Goal: Task Accomplishment & Management: Manage account settings

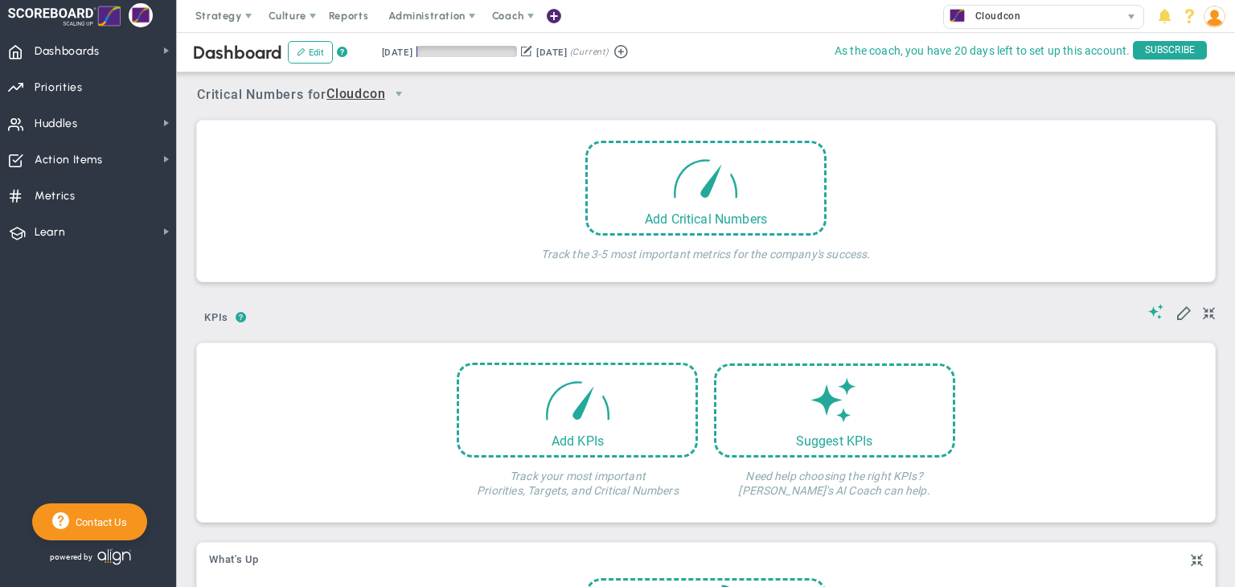
click at [1218, 20] on img at bounding box center [1215, 17] width 22 height 22
click at [524, 15] on span at bounding box center [530, 16] width 13 height 13
click at [710, 17] on div "Strategy One Page Strategic Plan Alignment Checklist 4D Vision Summary Function…" at bounding box center [617, 16] width 1235 height 32
click at [143, 15] on div at bounding box center [141, 15] width 24 height 24
click at [948, 48] on span "As the coach, you have 20 days left to set up this account." at bounding box center [982, 51] width 295 height 20
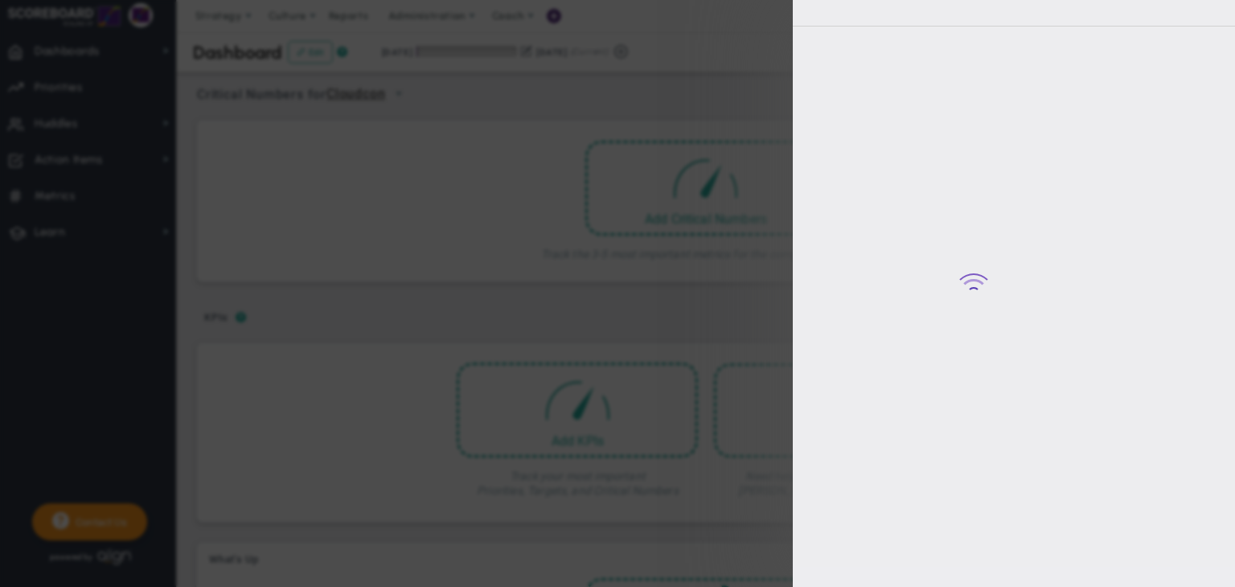
click at [948, 48] on div "Loading... Your subscription has expired! Your company's subscription has expir…" at bounding box center [617, 293] width 1235 height 587
click at [948, 48] on div at bounding box center [1014, 273] width 442 height 587
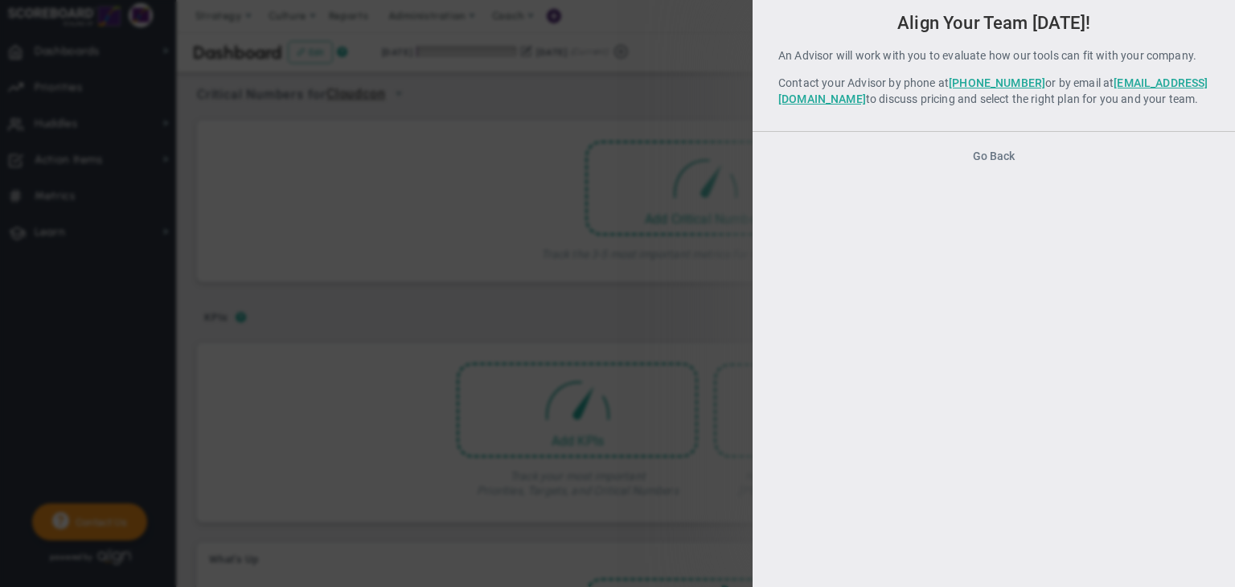
click at [1000, 162] on button "Go Back" at bounding box center [994, 156] width 42 height 13
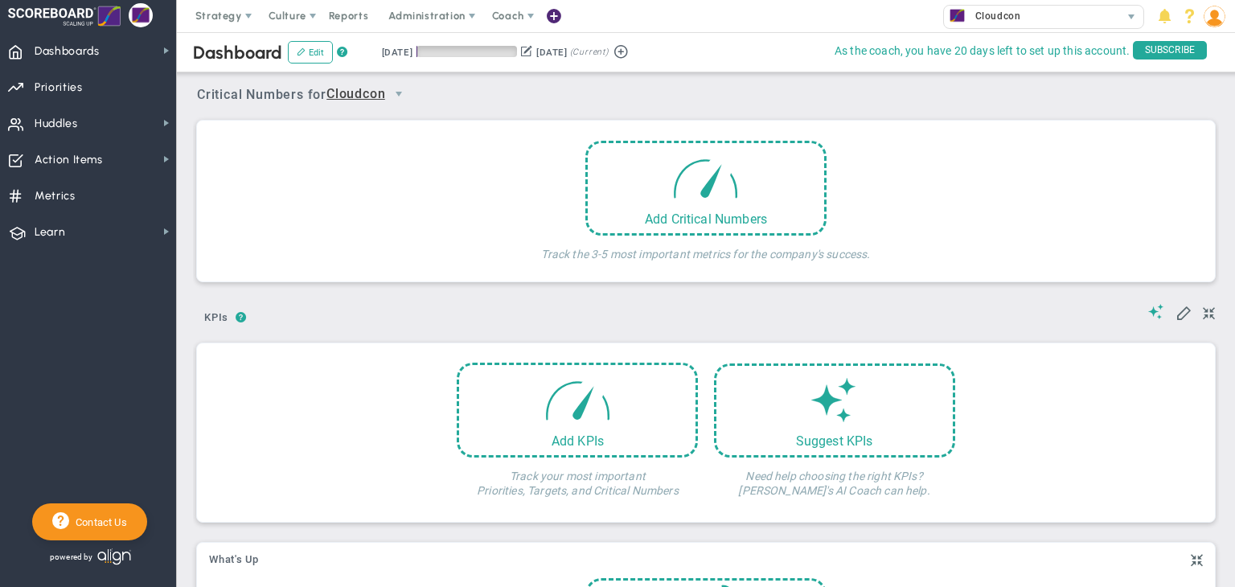
click at [791, 38] on div "Dashboard Edit ? Retrieving period... [DATE] [DATE] (Current)" at bounding box center [706, 52] width 1090 height 40
click at [1072, 6] on div "Cloudcon" at bounding box center [1032, 16] width 176 height 21
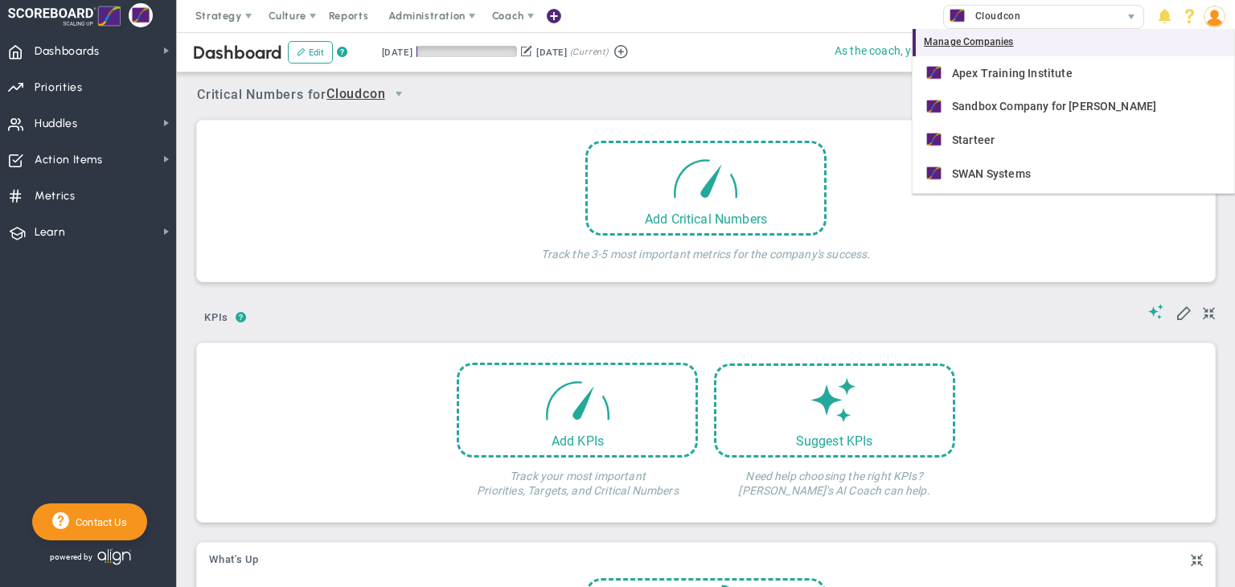
click at [991, 39] on div "Manage Companies" at bounding box center [1074, 42] width 322 height 27
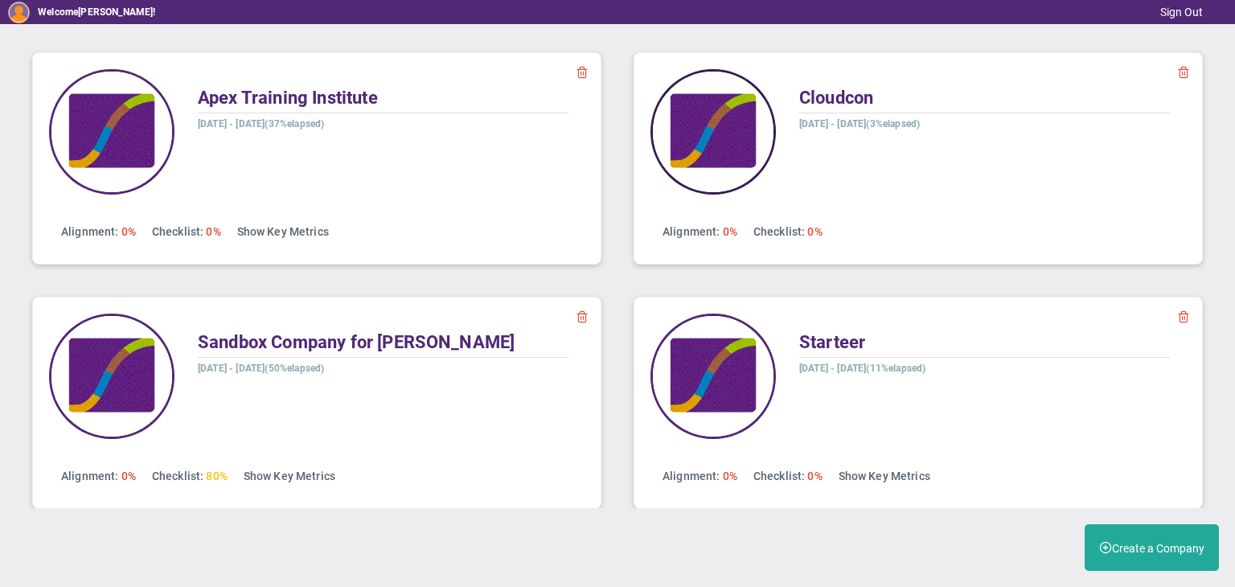
click at [721, 118] on img at bounding box center [713, 131] width 125 height 125
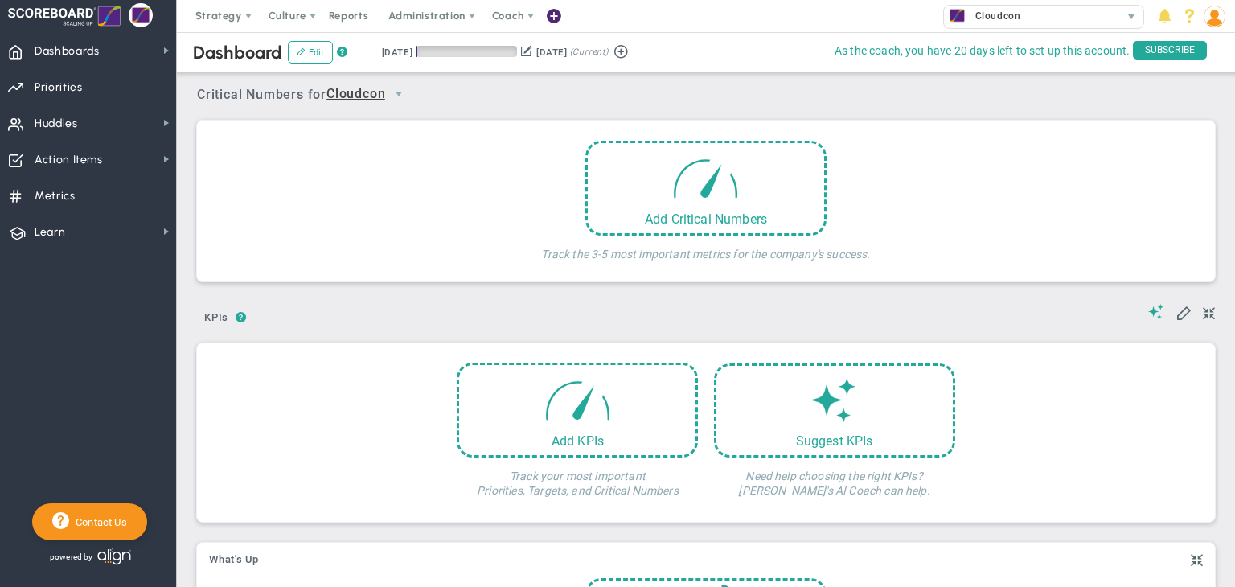
drag, startPoint x: 358, startPoint y: 13, endPoint x: 952, endPoint y: 139, distance: 607.5
click at [952, 139] on div "Welcome to Scaling Up Scoreboard! You are currently logged into a sandbox compa…" at bounding box center [617, 293] width 1235 height 587
click at [113, 229] on span "Learn Learn" at bounding box center [88, 231] width 176 height 36
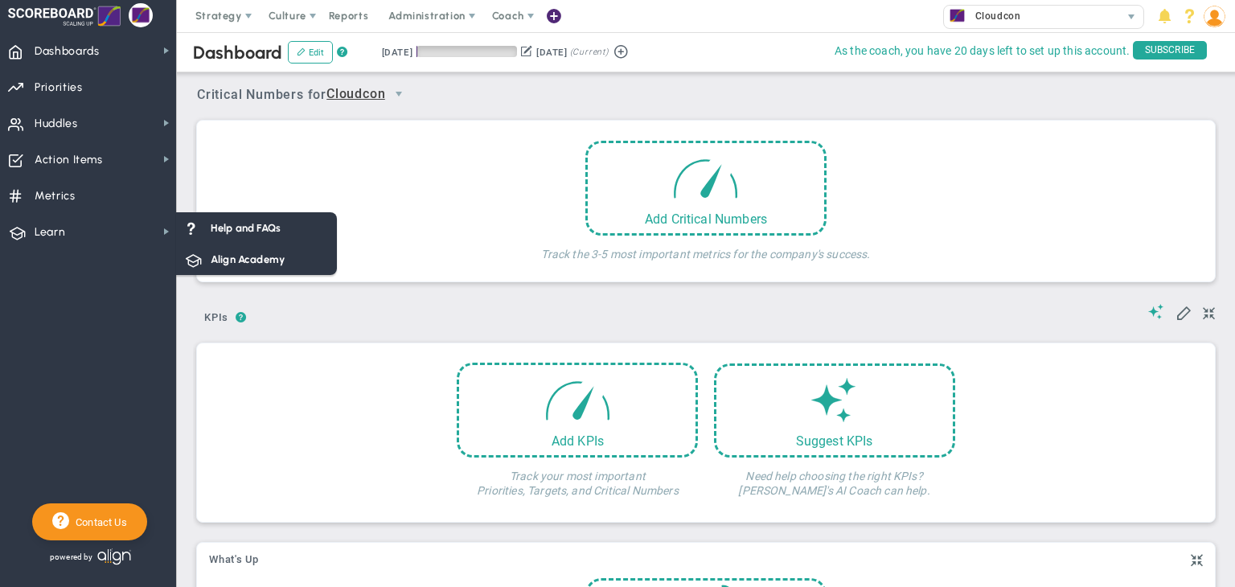
click at [87, 331] on nav "Dashboards Dashboards My Dashboard Company Dashboard Annual Initiatives" at bounding box center [88, 309] width 177 height 555
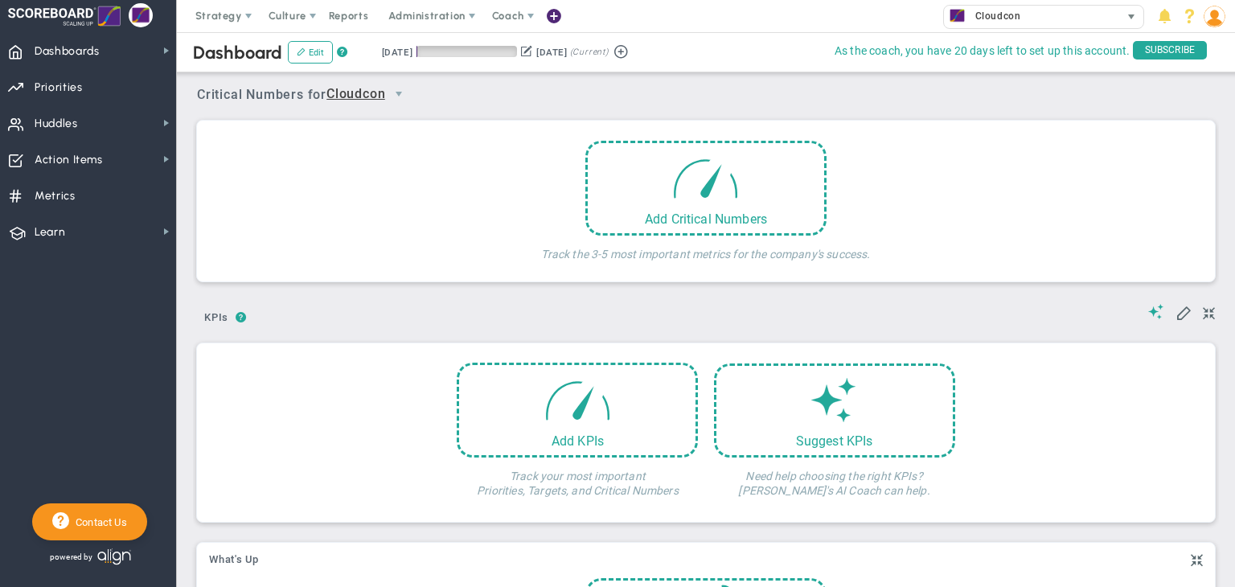
click at [1120, 16] on span "select" at bounding box center [1131, 17] width 23 height 23
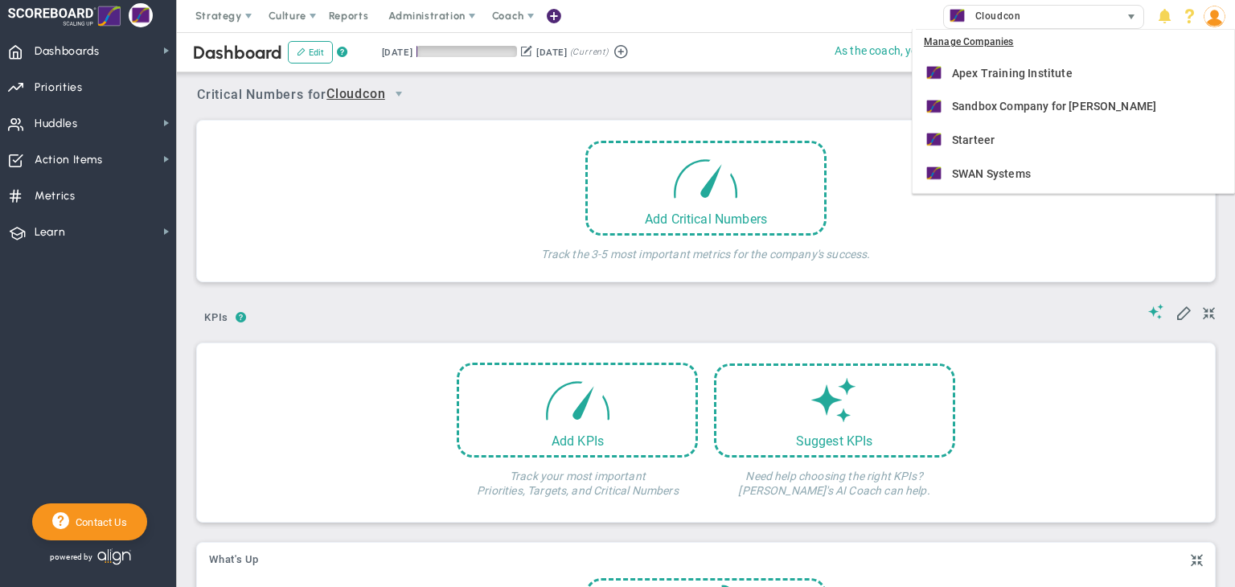
click at [1120, 16] on span "select" at bounding box center [1131, 17] width 23 height 23
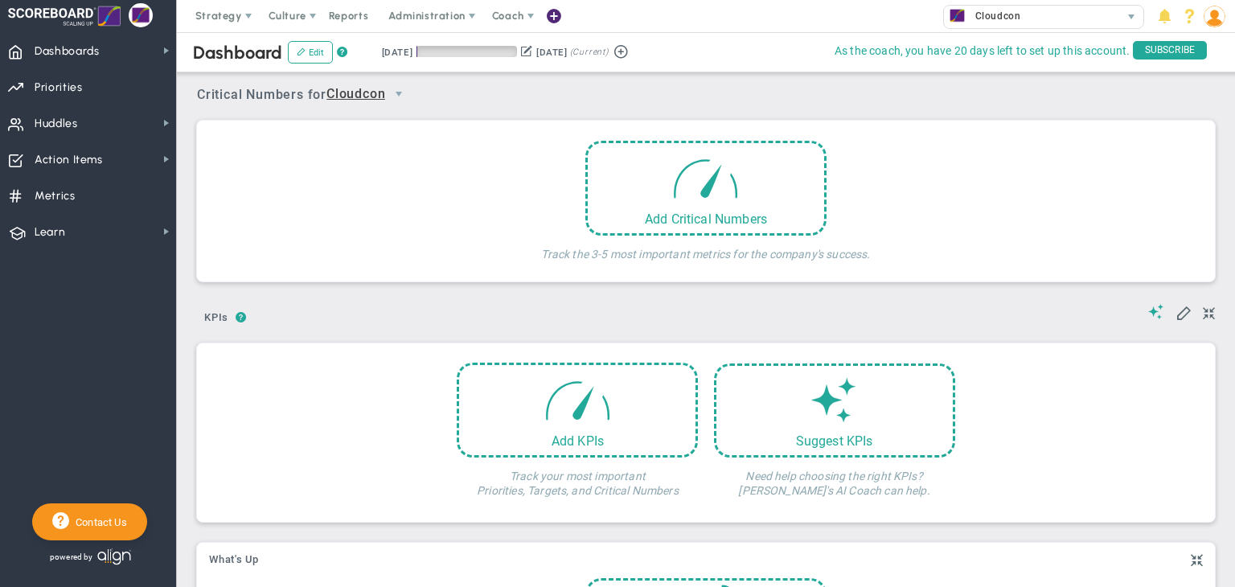
click at [1216, 17] on img at bounding box center [1215, 17] width 22 height 22
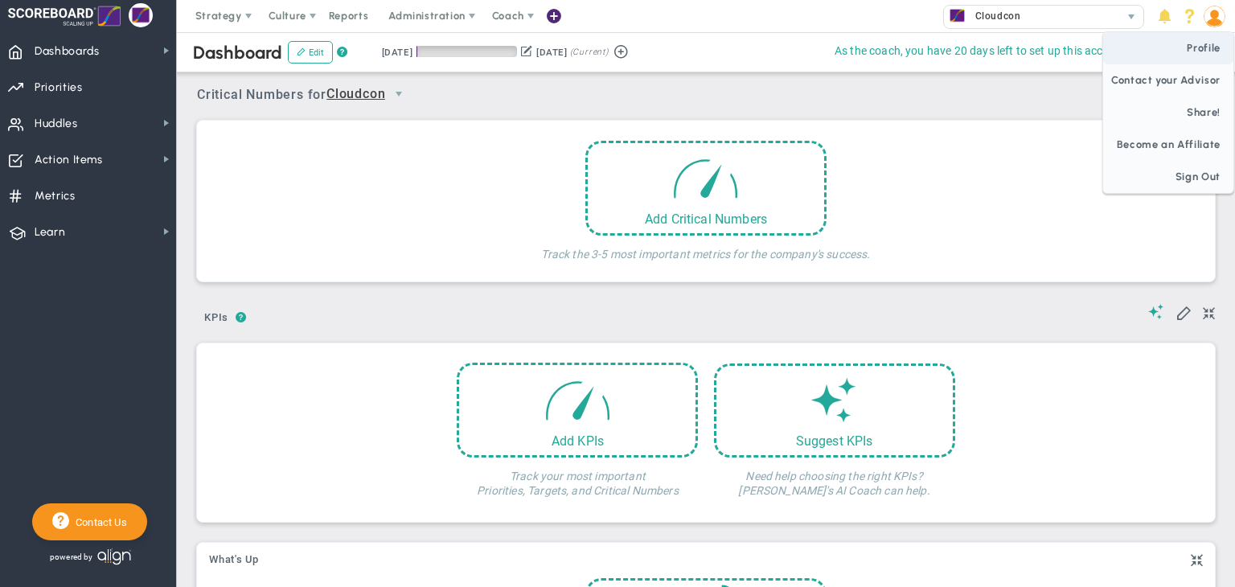
click at [1189, 47] on span "Profile" at bounding box center [1168, 48] width 130 height 32
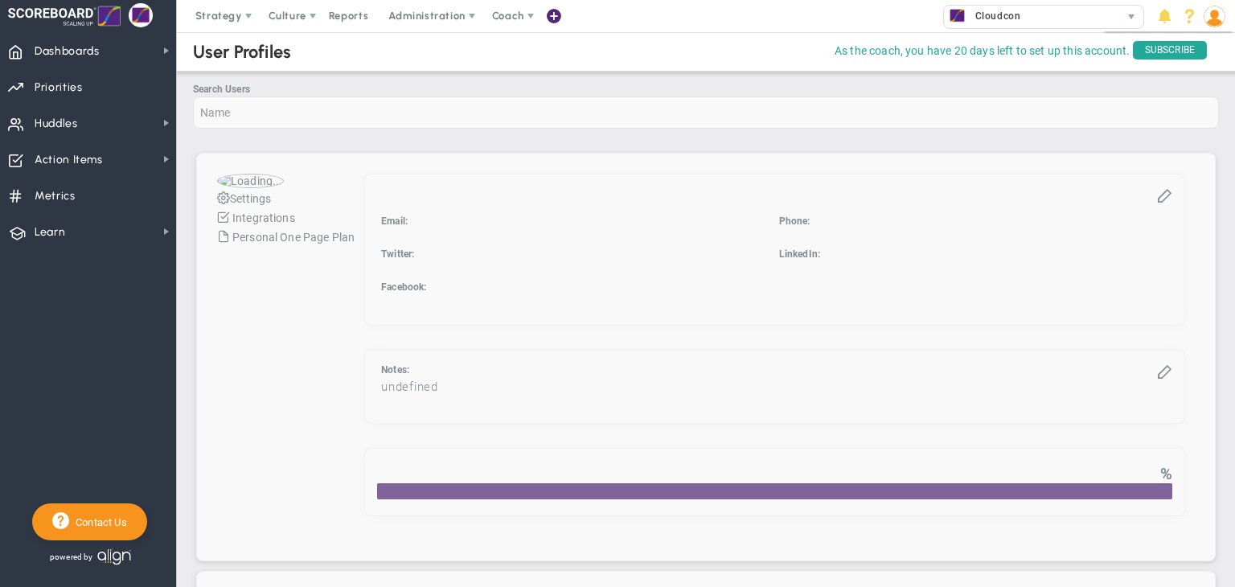
checkbox input "true"
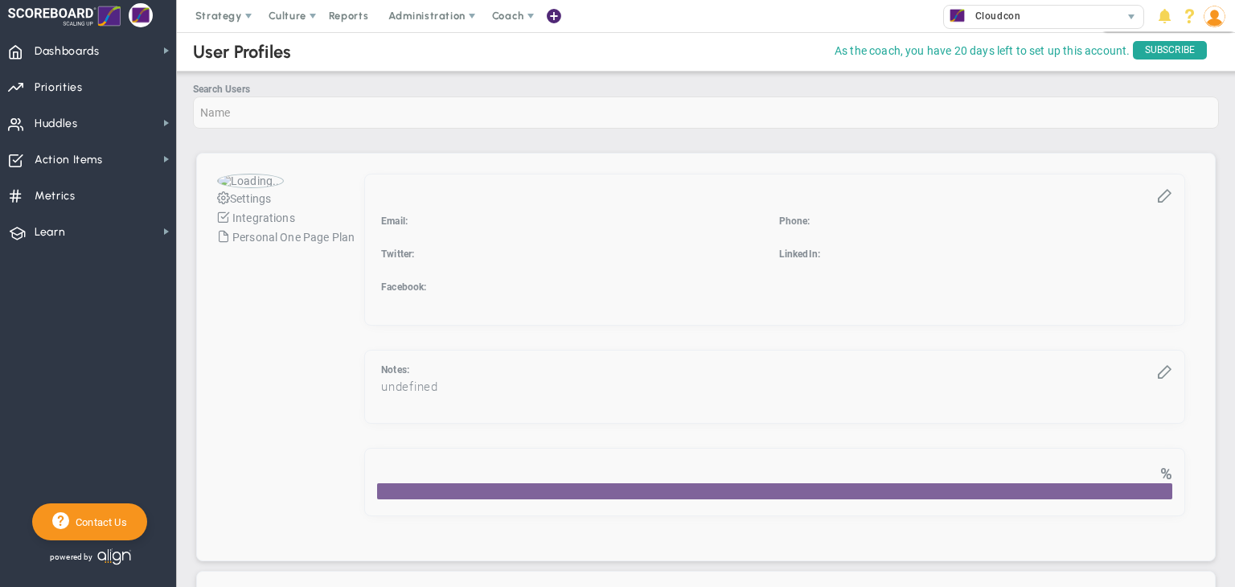
checkbox input "true"
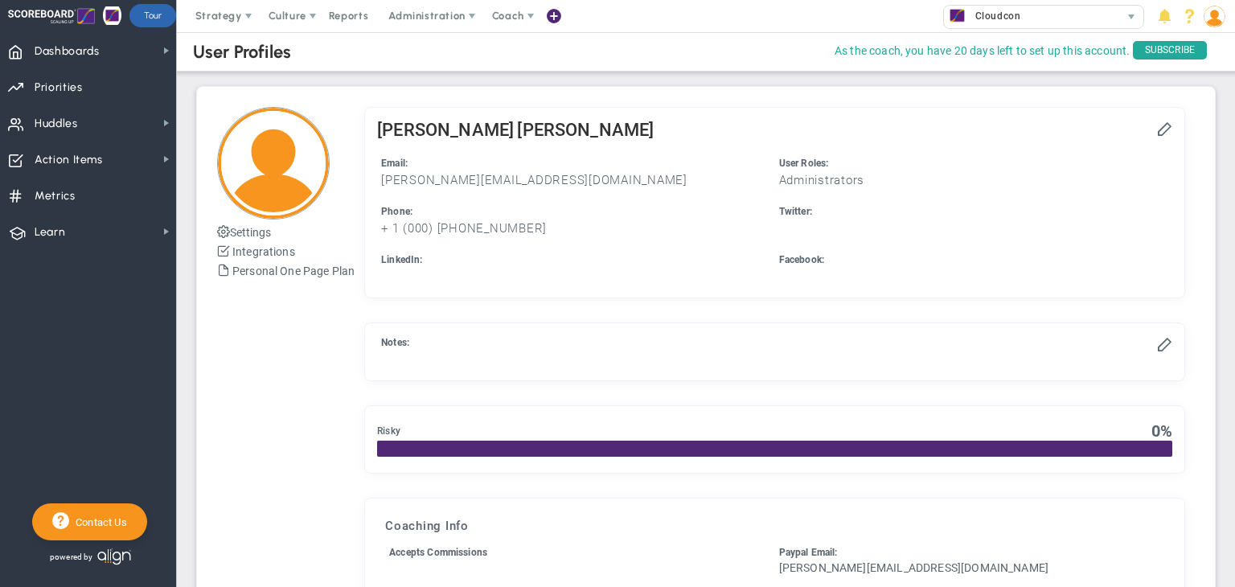
scroll to position [61, 0]
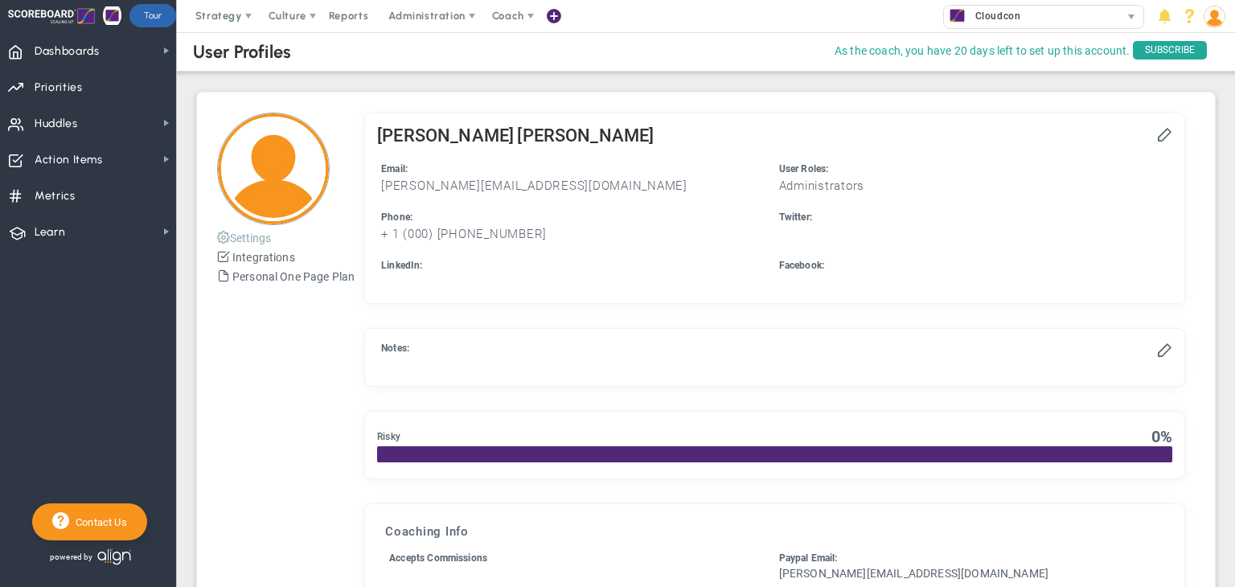
click at [264, 244] on button "Settings" at bounding box center [244, 237] width 54 height 19
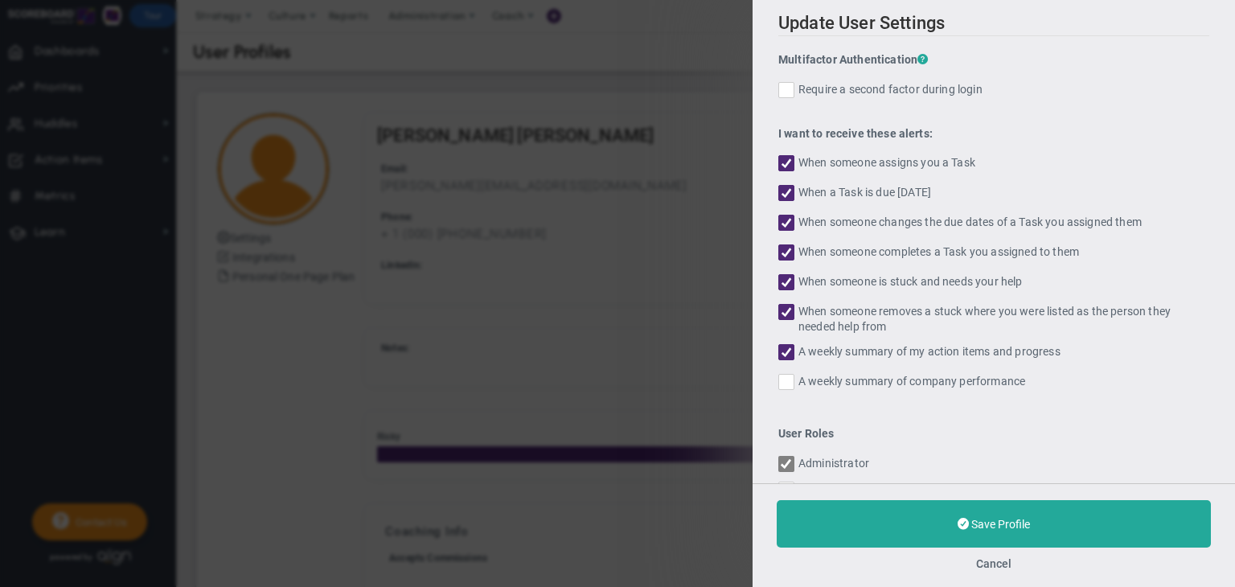
click at [992, 570] on div "Cancel" at bounding box center [994, 563] width 434 height 15
click at [1007, 563] on button "Cancel" at bounding box center [993, 563] width 35 height 13
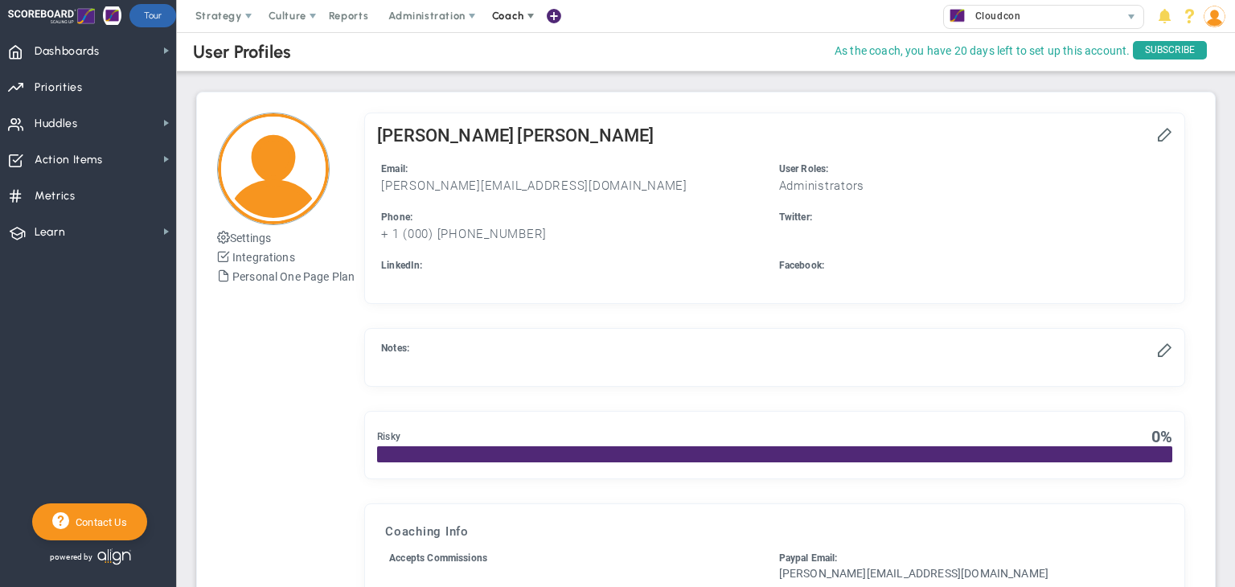
click at [528, 13] on span at bounding box center [530, 16] width 13 height 13
click at [466, 10] on span at bounding box center [472, 16] width 13 height 13
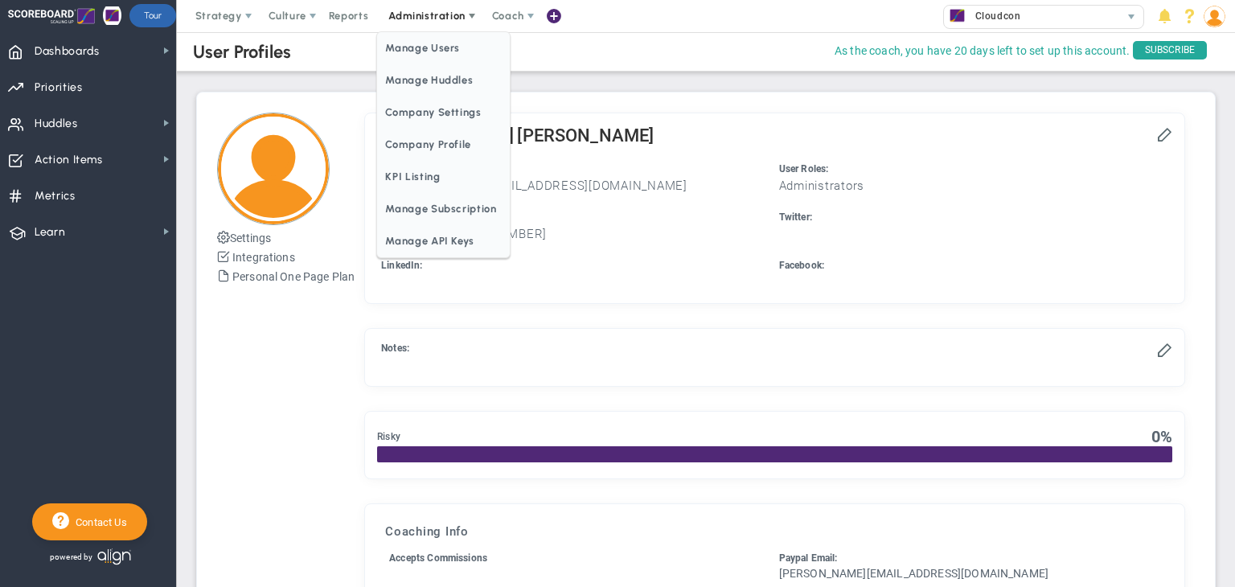
click at [466, 10] on span at bounding box center [472, 16] width 13 height 13
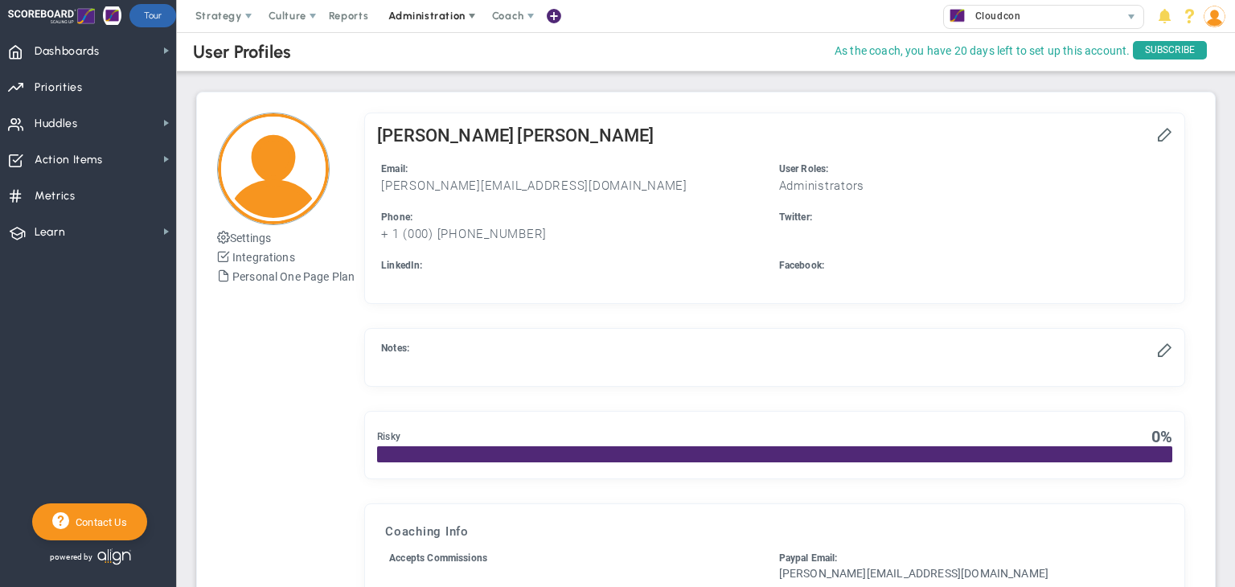
click at [474, 14] on span at bounding box center [472, 16] width 13 height 13
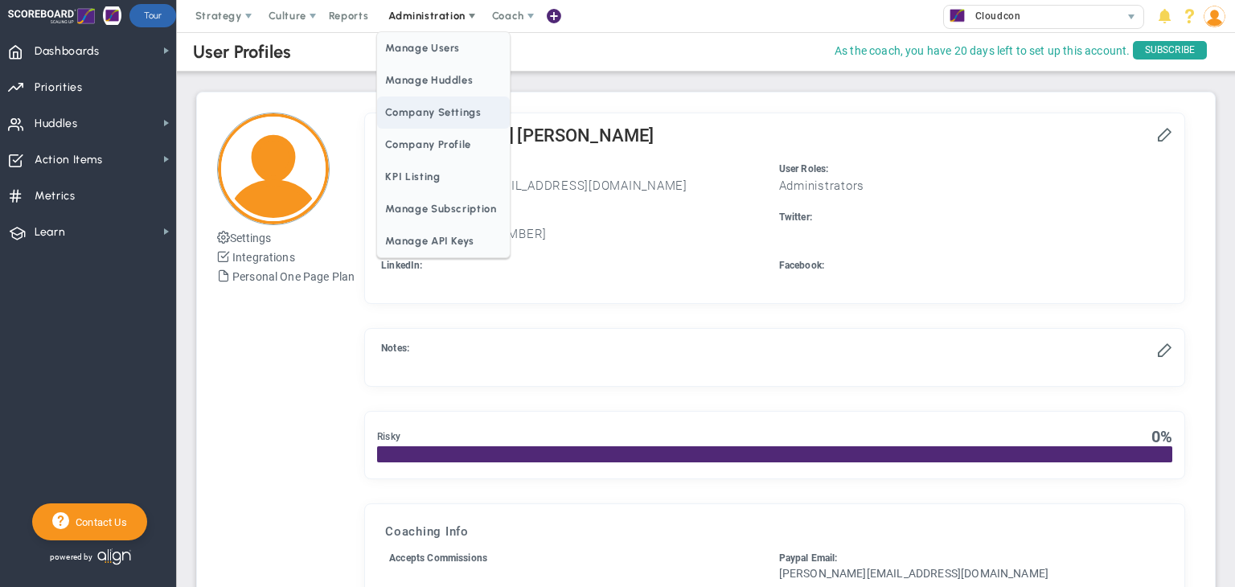
click at [446, 116] on span "Company Settings" at bounding box center [443, 113] width 132 height 32
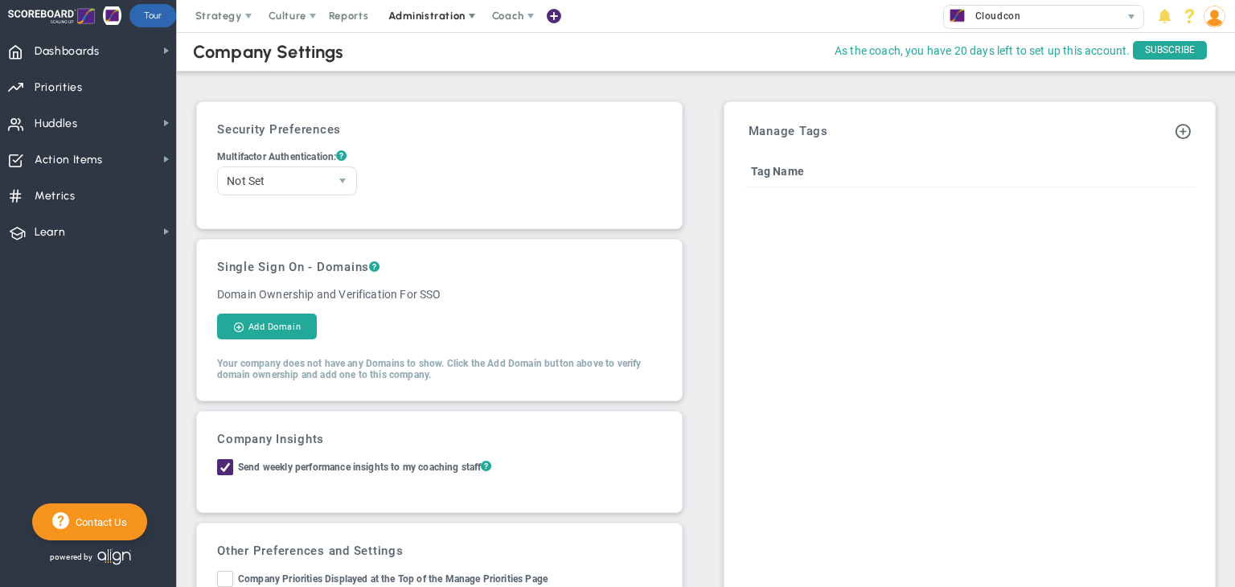
click at [466, 10] on span at bounding box center [472, 16] width 13 height 13
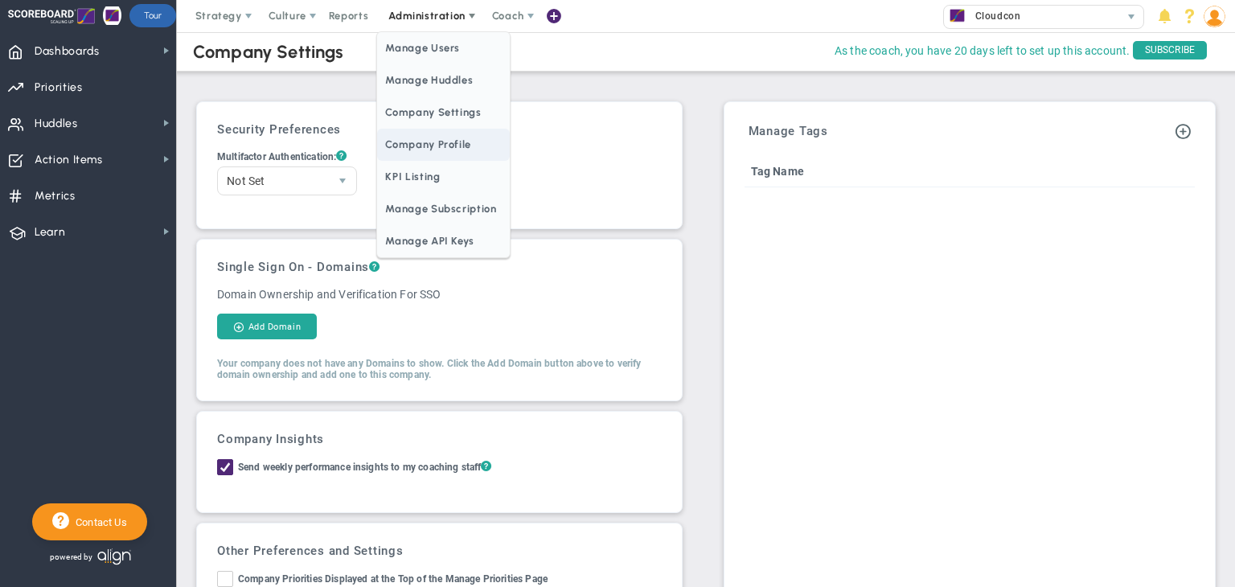
click at [428, 145] on span "Company Profile" at bounding box center [443, 145] width 132 height 32
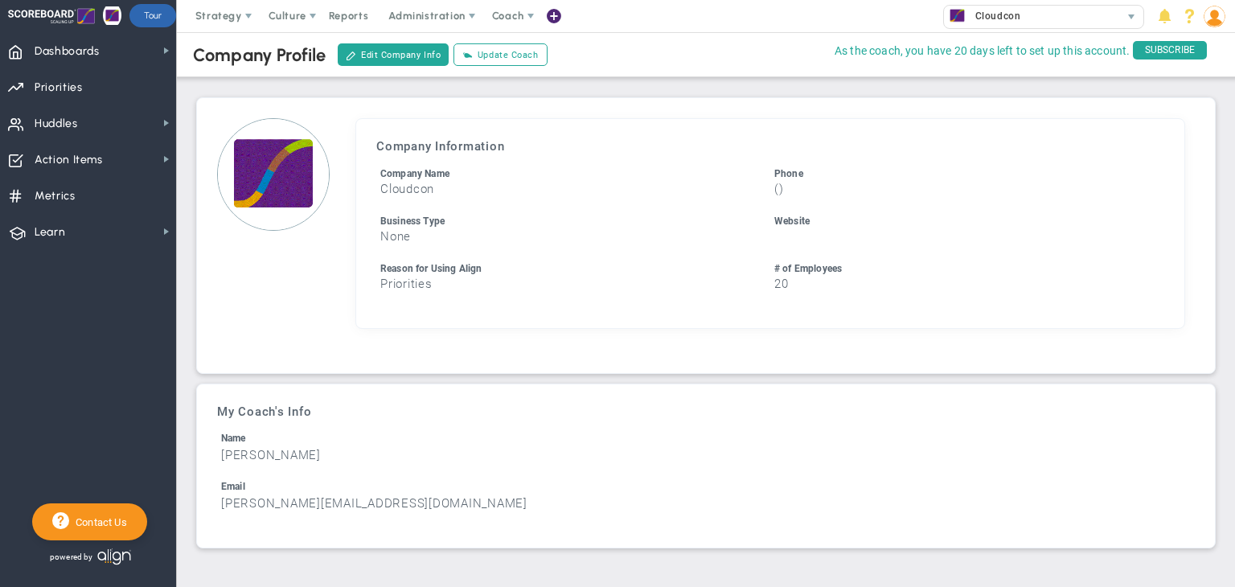
click at [282, 164] on img at bounding box center [273, 174] width 113 height 113
click at [306, 187] on img at bounding box center [273, 174] width 113 height 113
click at [421, 51] on button "Edit Company Info" at bounding box center [393, 54] width 111 height 23
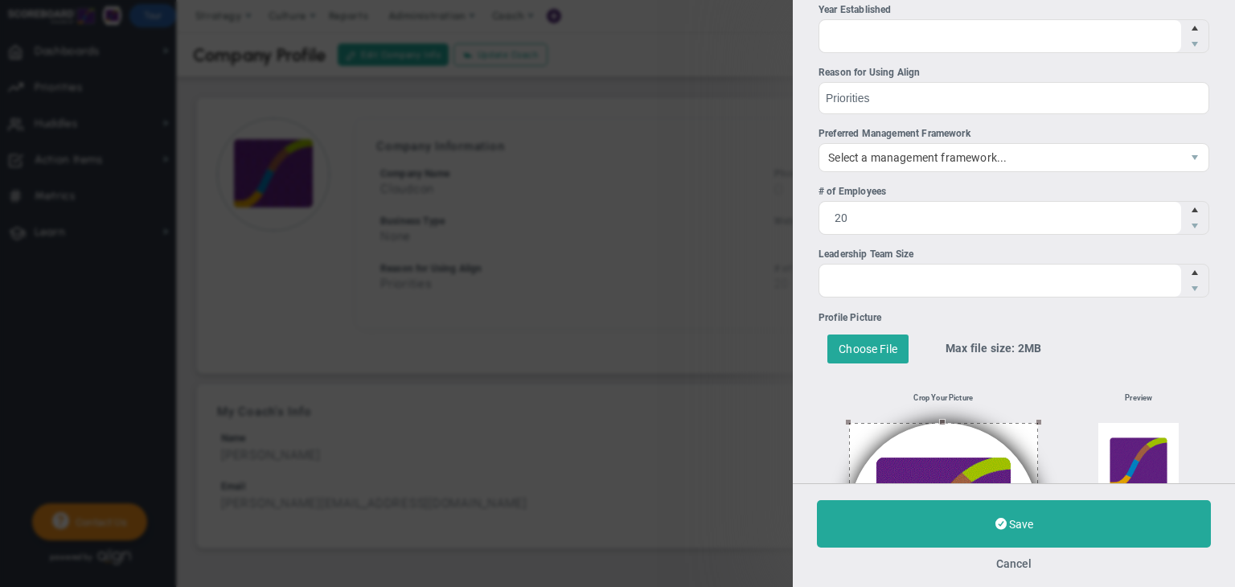
scroll to position [499, 0]
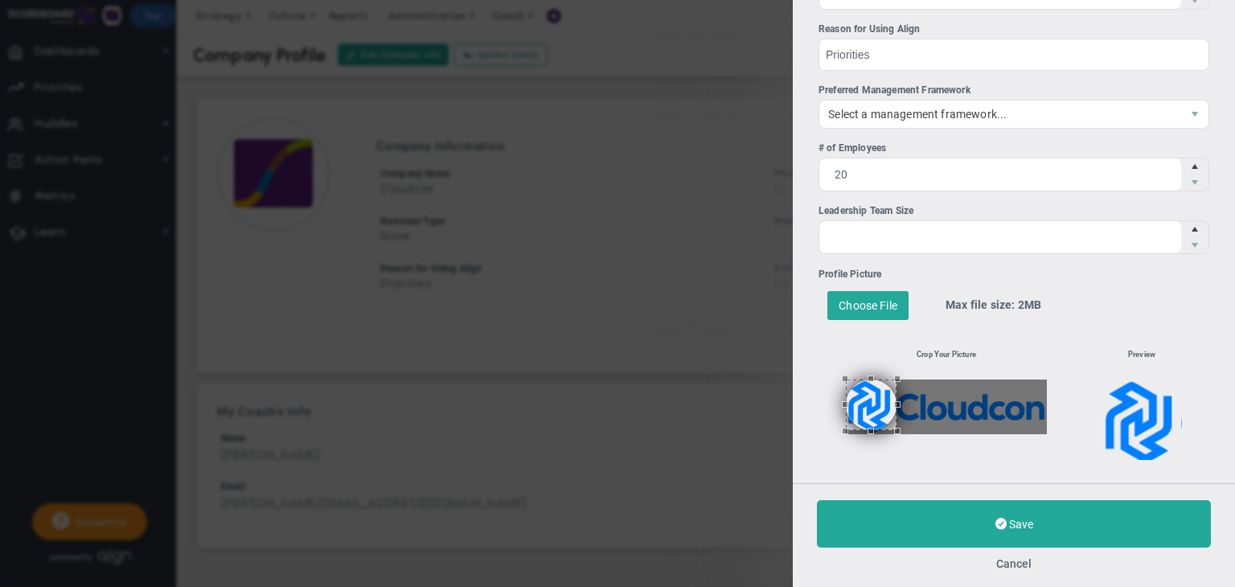
click at [894, 437] on div "Crop Your Picture" at bounding box center [947, 394] width 256 height 131
drag, startPoint x: 873, startPoint y: 413, endPoint x: 824, endPoint y: 407, distance: 49.5
click at [824, 407] on div "Crop Your Picture" at bounding box center [947, 394] width 256 height 131
click at [893, 427] on div at bounding box center [896, 430] width 6 height 6
click at [872, 409] on button at bounding box center [870, 406] width 49 height 49
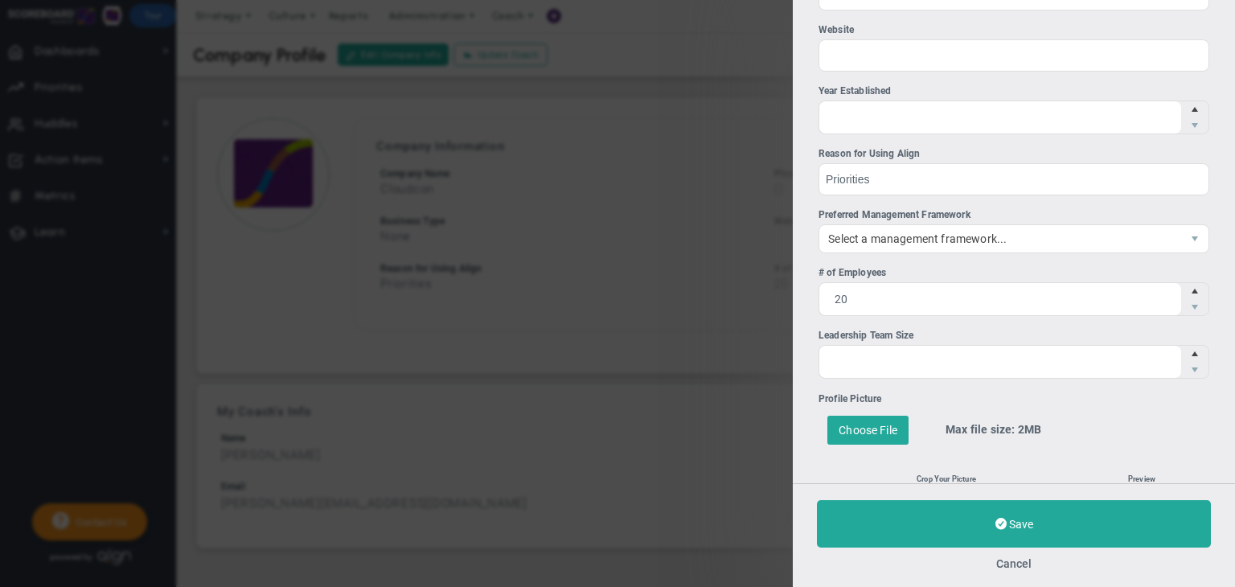
scroll to position [0, 0]
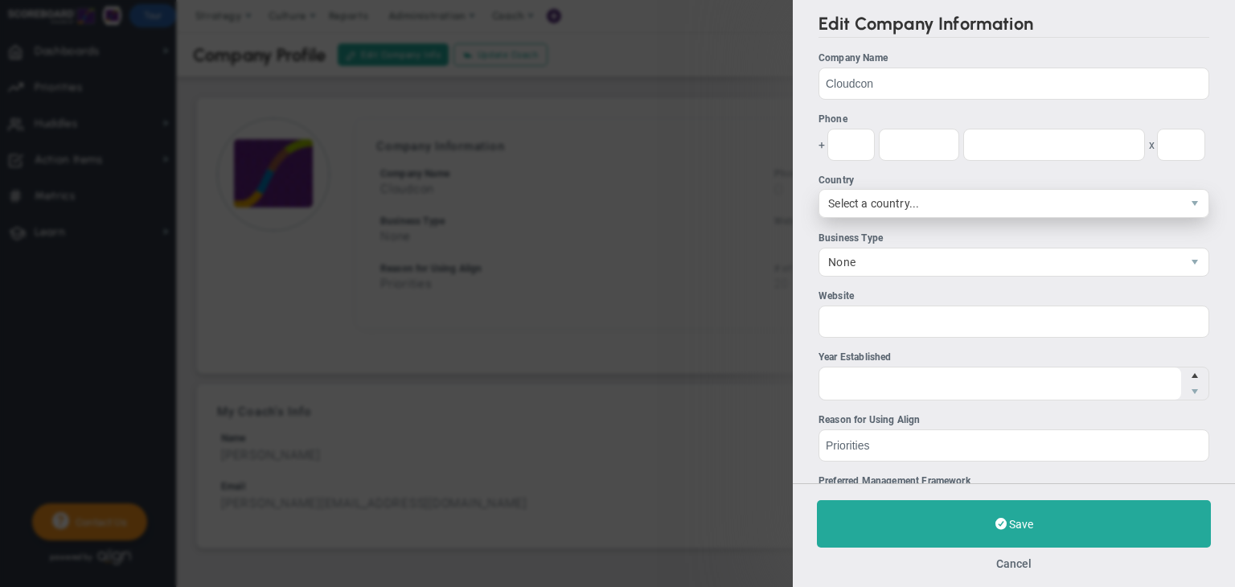
click at [884, 199] on span "Select a country..." at bounding box center [1000, 203] width 362 height 27
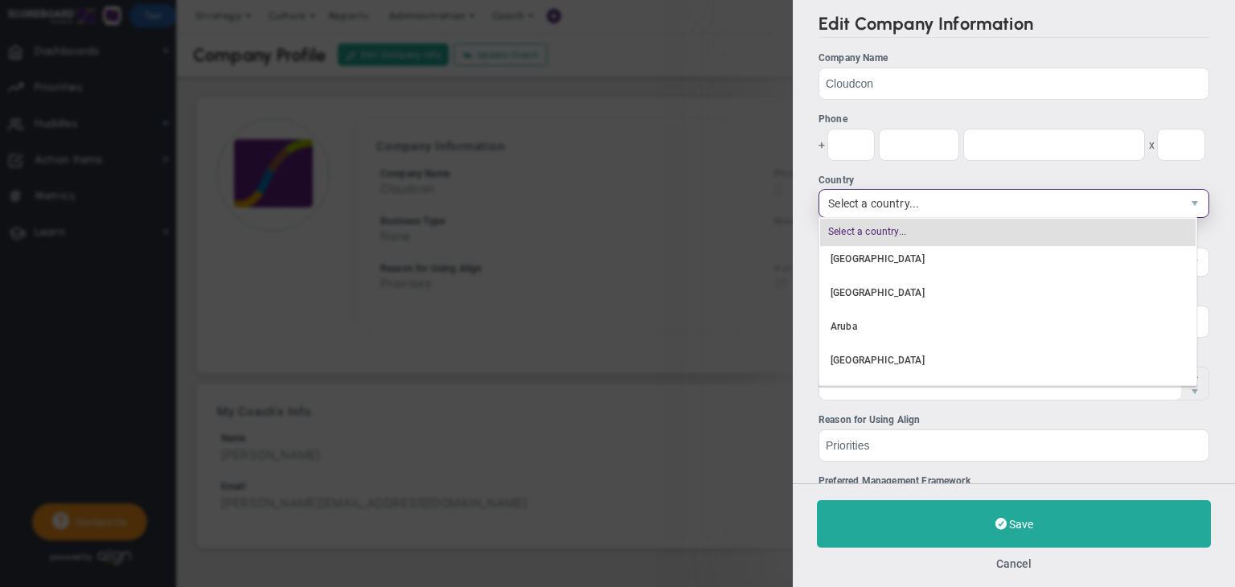
scroll to position [310, 0]
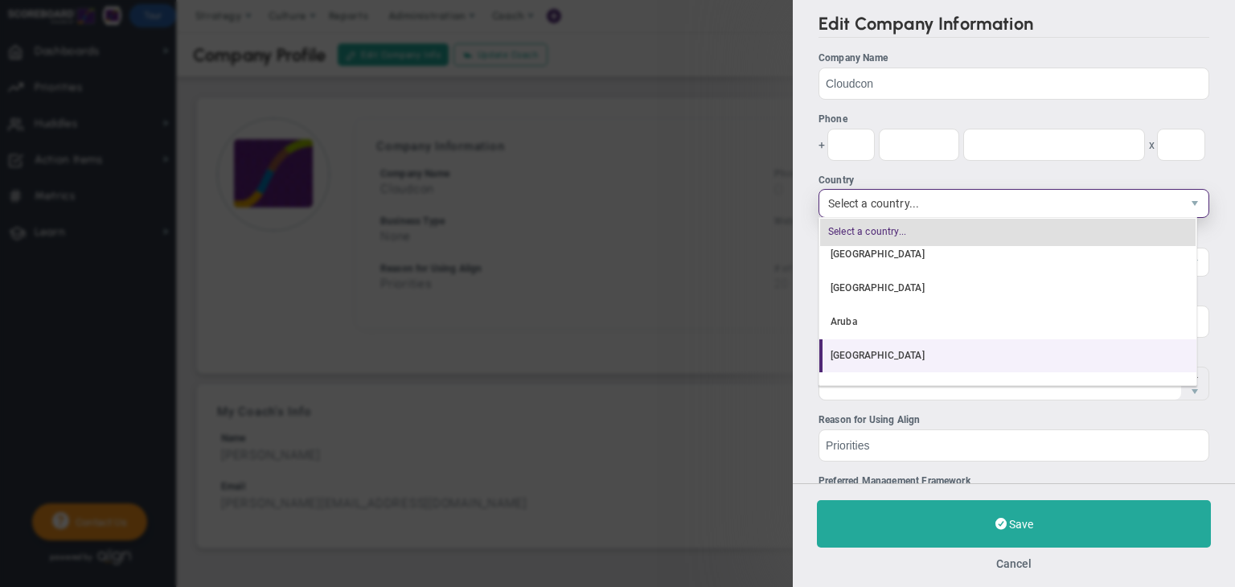
click at [880, 363] on li "[GEOGRAPHIC_DATA]" at bounding box center [1007, 356] width 377 height 34
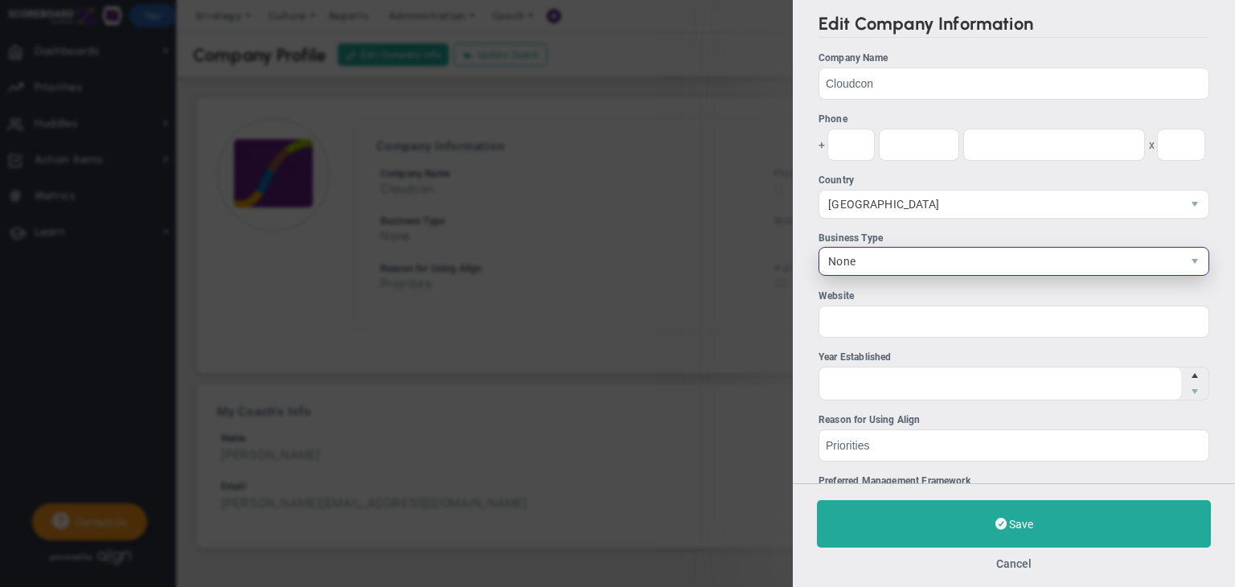
click at [988, 274] on label "Business Type None 22" at bounding box center [1014, 254] width 391 height 46
click at [0, 0] on input "22" at bounding box center [0, 0] width 0 height 0
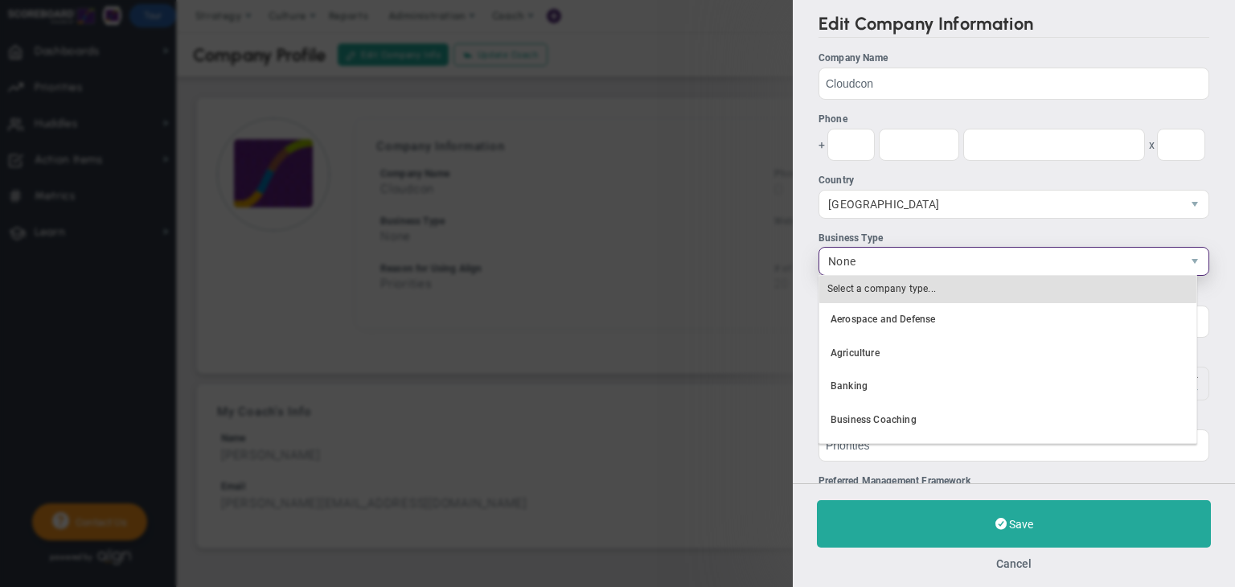
click at [956, 257] on span "None" at bounding box center [1000, 261] width 362 height 27
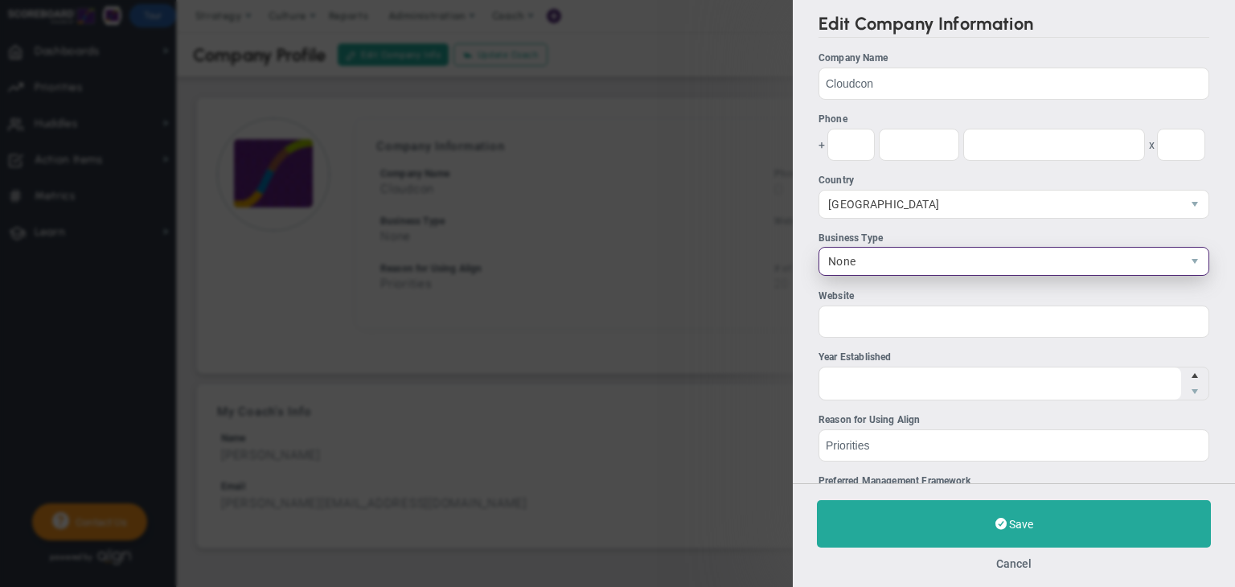
click at [955, 271] on span "None" at bounding box center [1000, 261] width 362 height 27
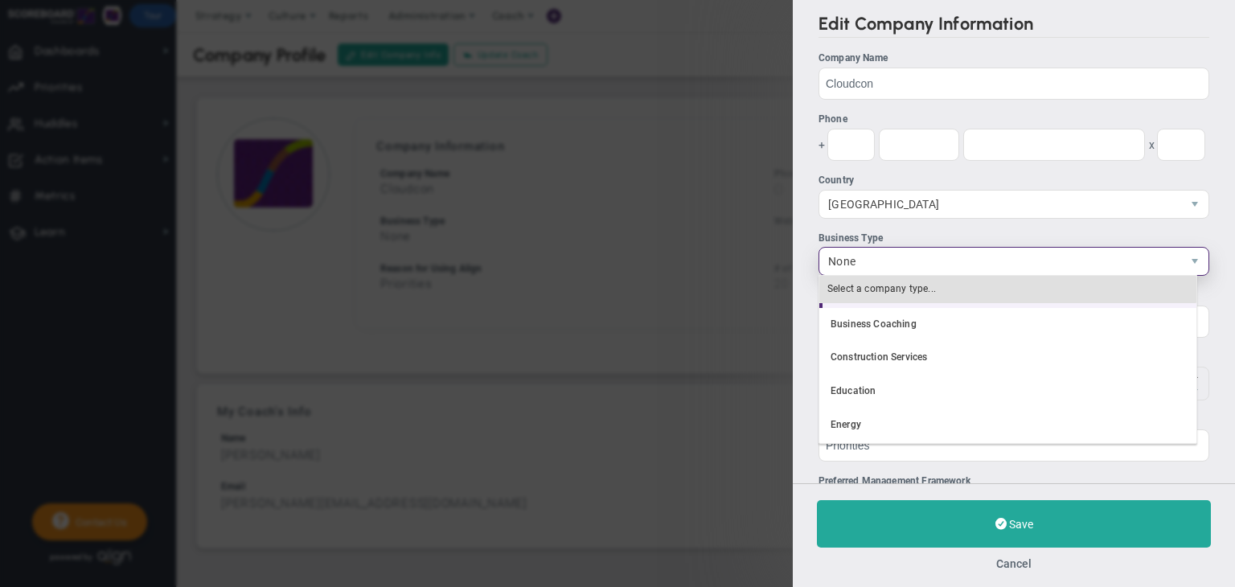
scroll to position [95, 0]
click at [910, 364] on li "Construction Services" at bounding box center [1007, 359] width 377 height 34
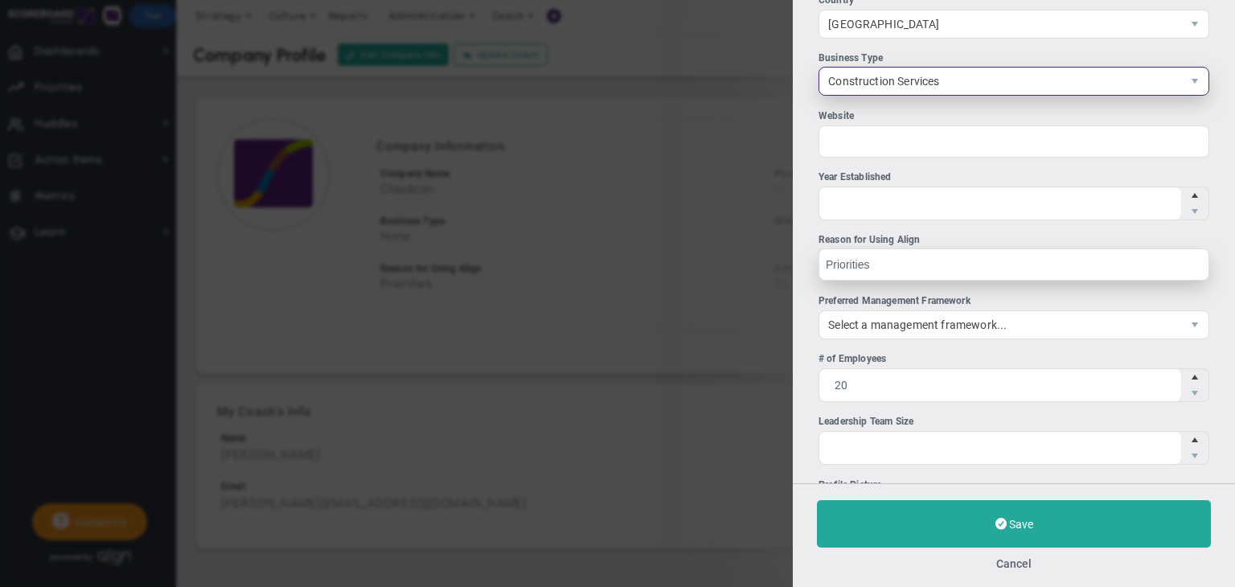
scroll to position [207, 0]
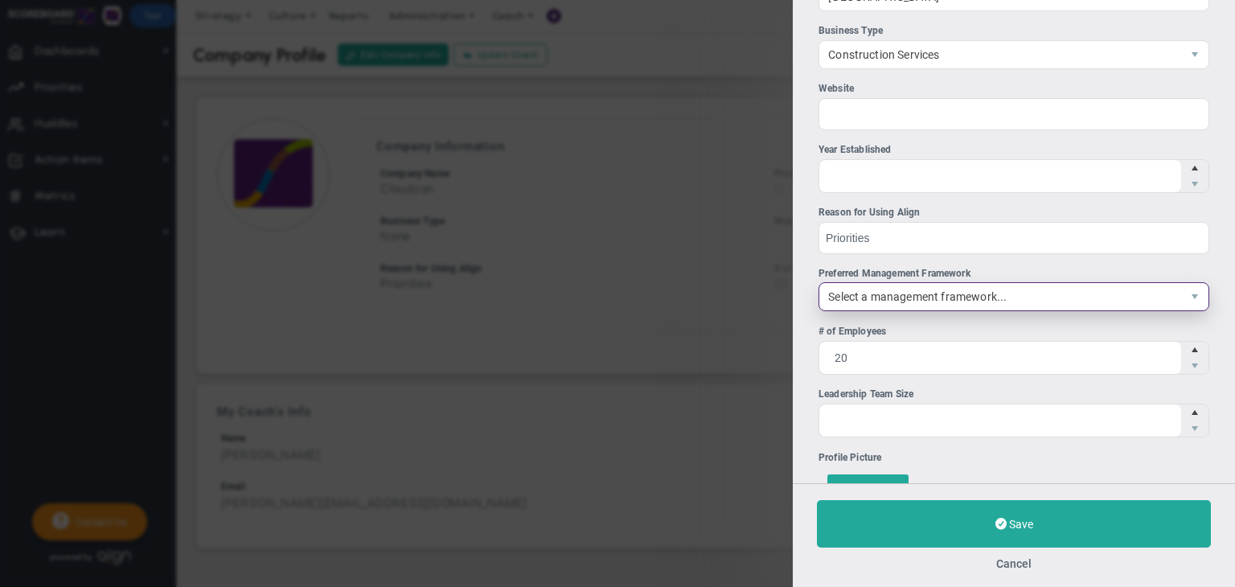
click at [949, 306] on span "Select a management framework..." at bounding box center [1000, 296] width 362 height 27
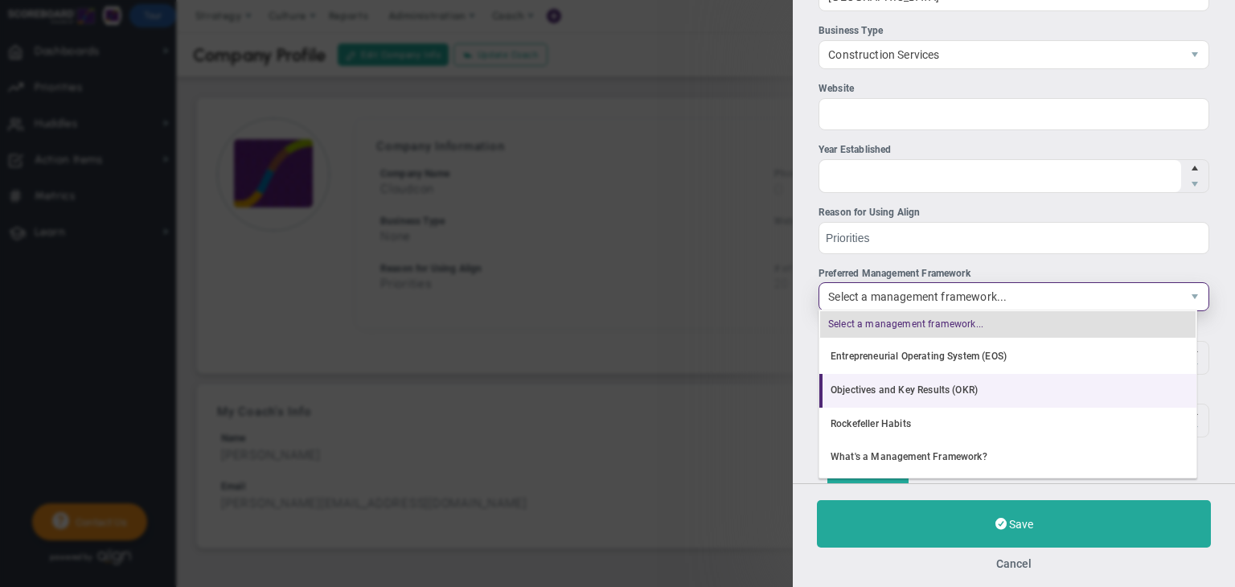
scroll to position [31, 0]
click at [989, 389] on li "Objectives and Key Results (OKR)" at bounding box center [1007, 392] width 377 height 34
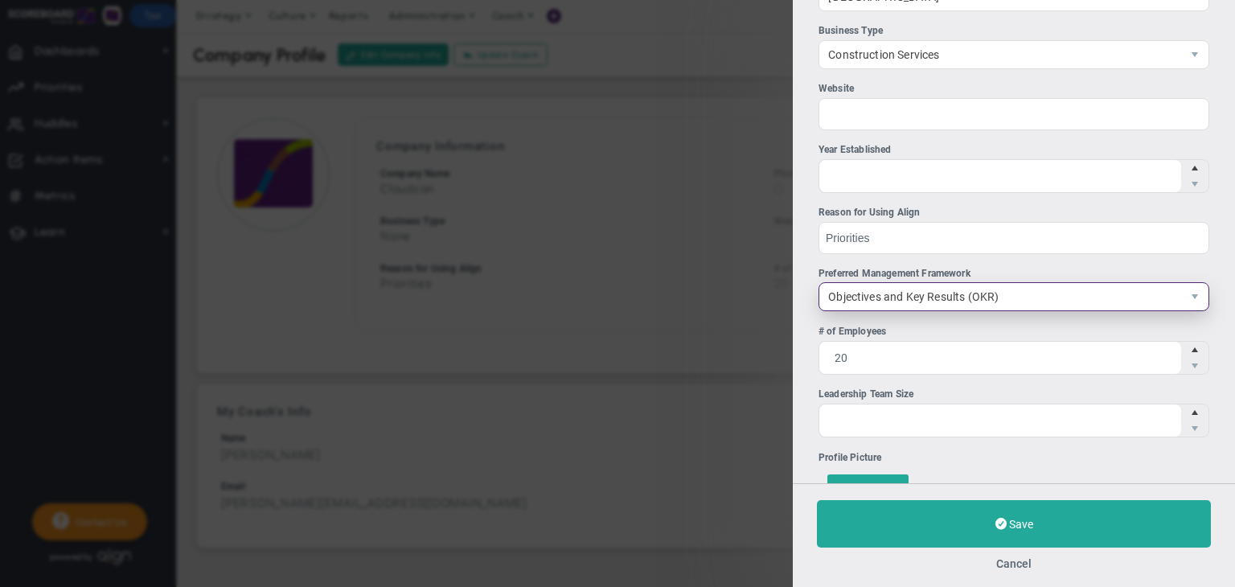
click at [978, 293] on span "Objectives and Key Results (OKR)" at bounding box center [1000, 296] width 362 height 27
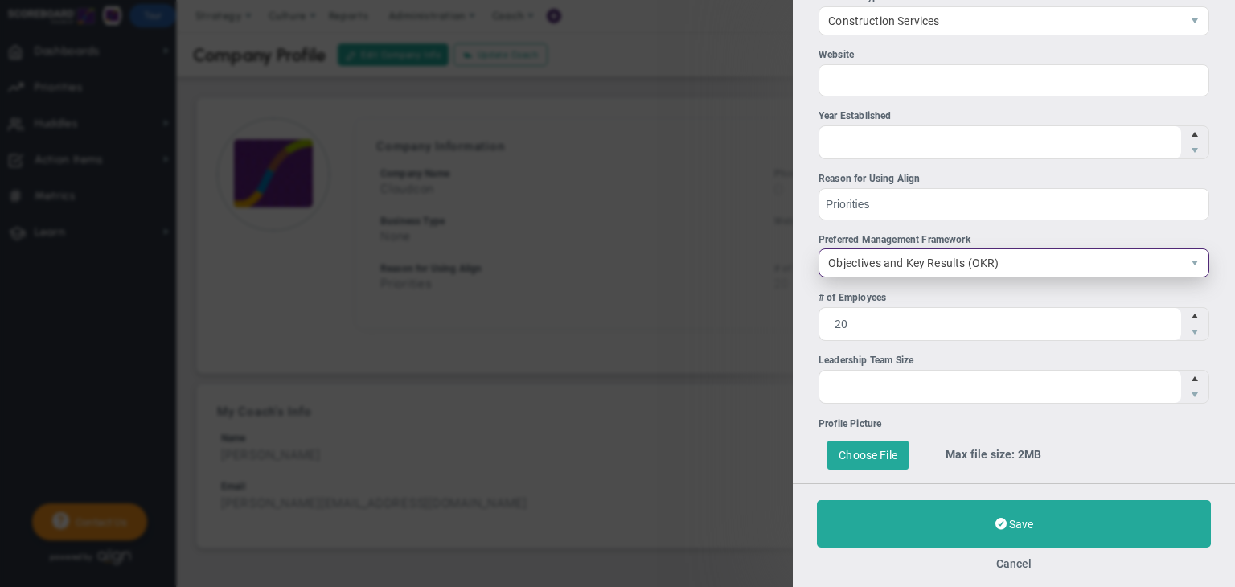
scroll to position [240, 0]
click at [982, 258] on span "Objectives and Key Results (OKR)" at bounding box center [1000, 263] width 362 height 27
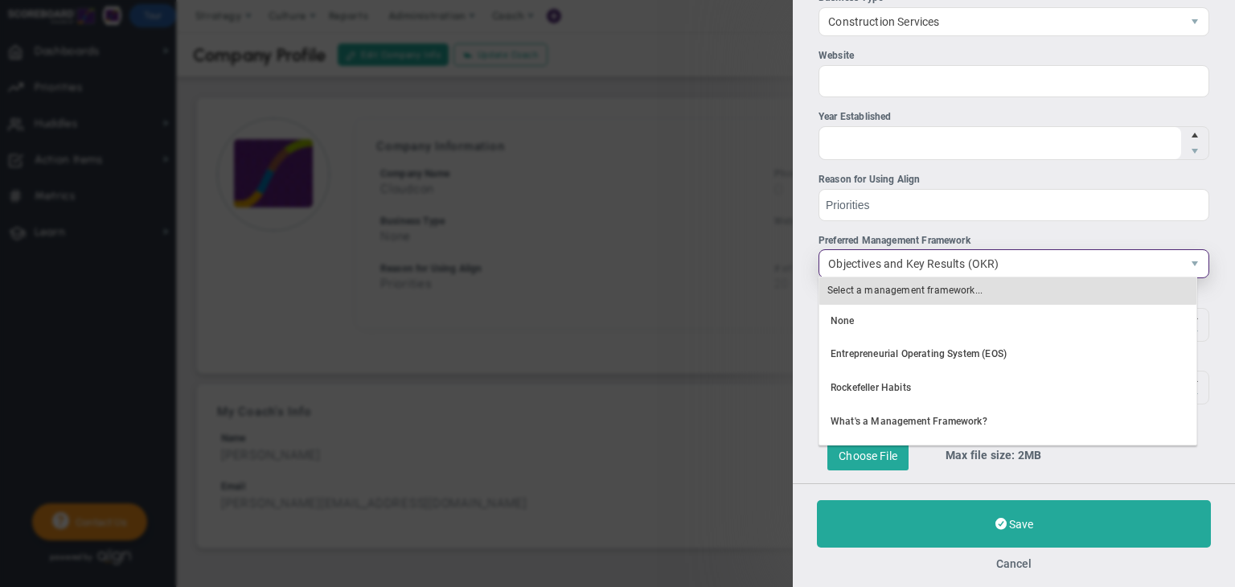
click at [992, 258] on span "Objectives and Key Results (OKR)" at bounding box center [1000, 263] width 362 height 27
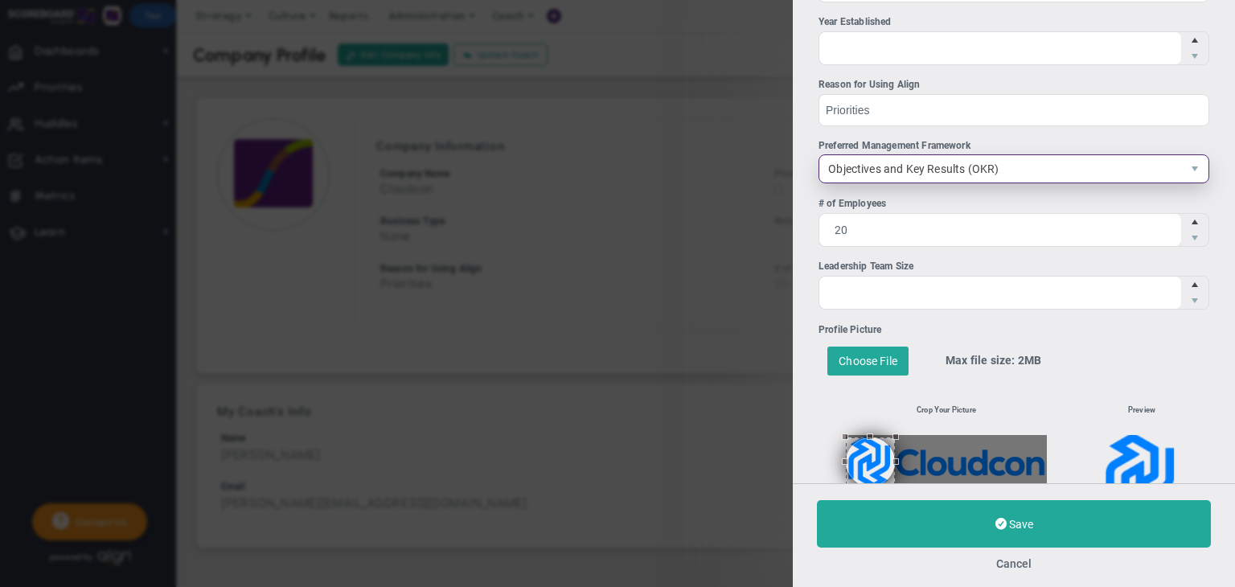
scroll to position [391, 0]
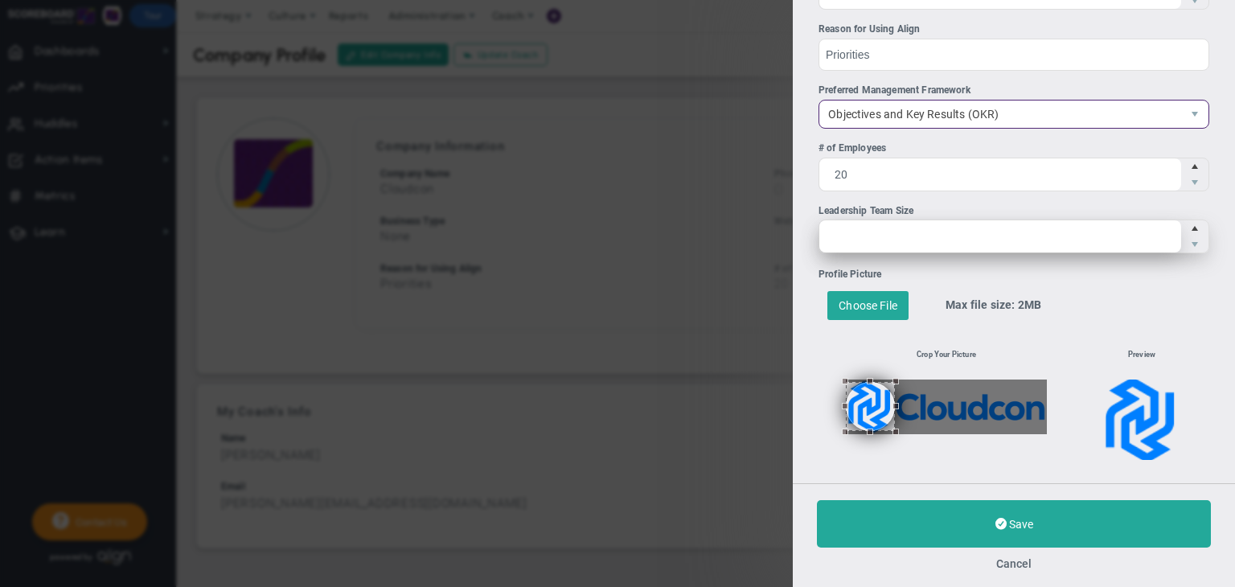
click at [1060, 235] on span at bounding box center [1014, 237] width 391 height 34
click at [1060, 235] on input "Leadership Team Size" at bounding box center [1000, 236] width 362 height 32
type input "4"
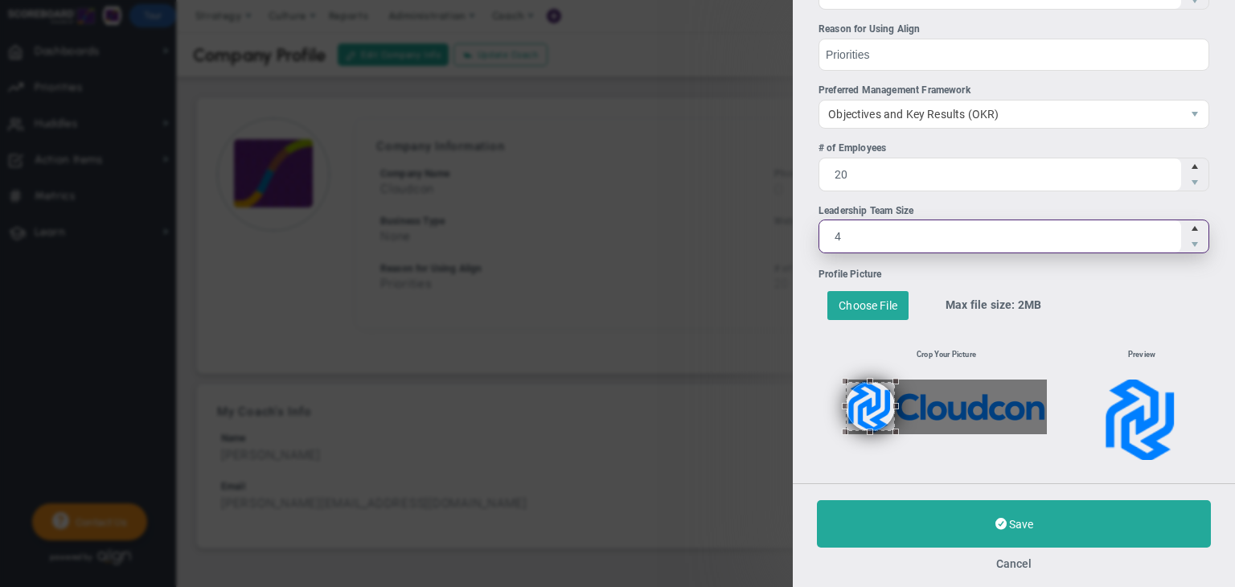
type input "4"
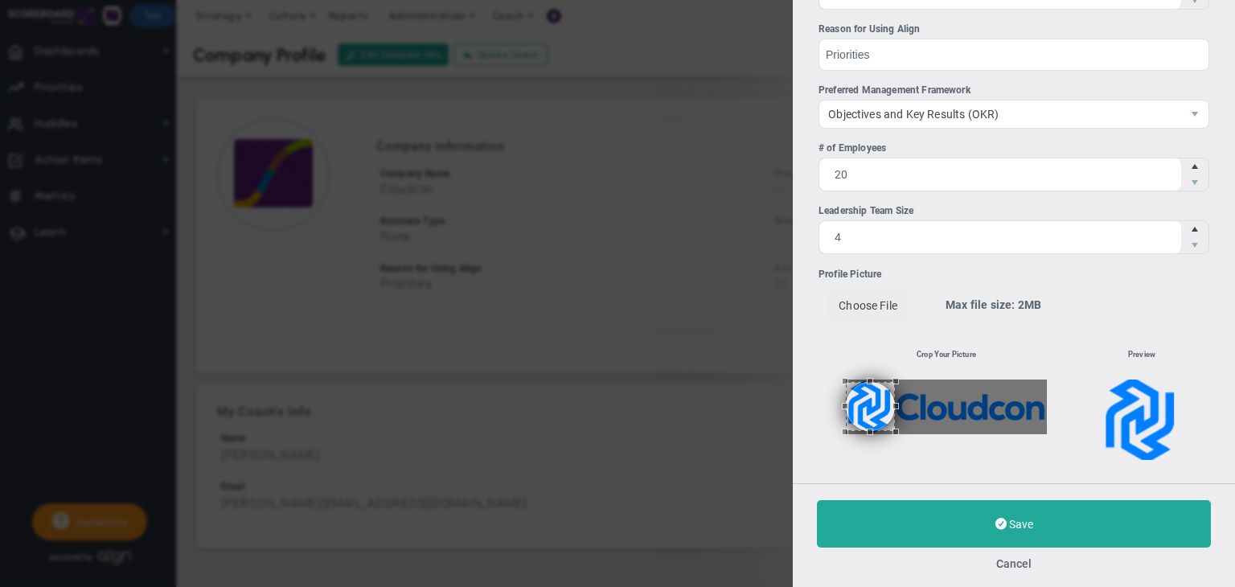
click at [787, 303] on div "Edit Company Information Company Name Cloudcon Phone + x" at bounding box center [617, 293] width 1235 height 587
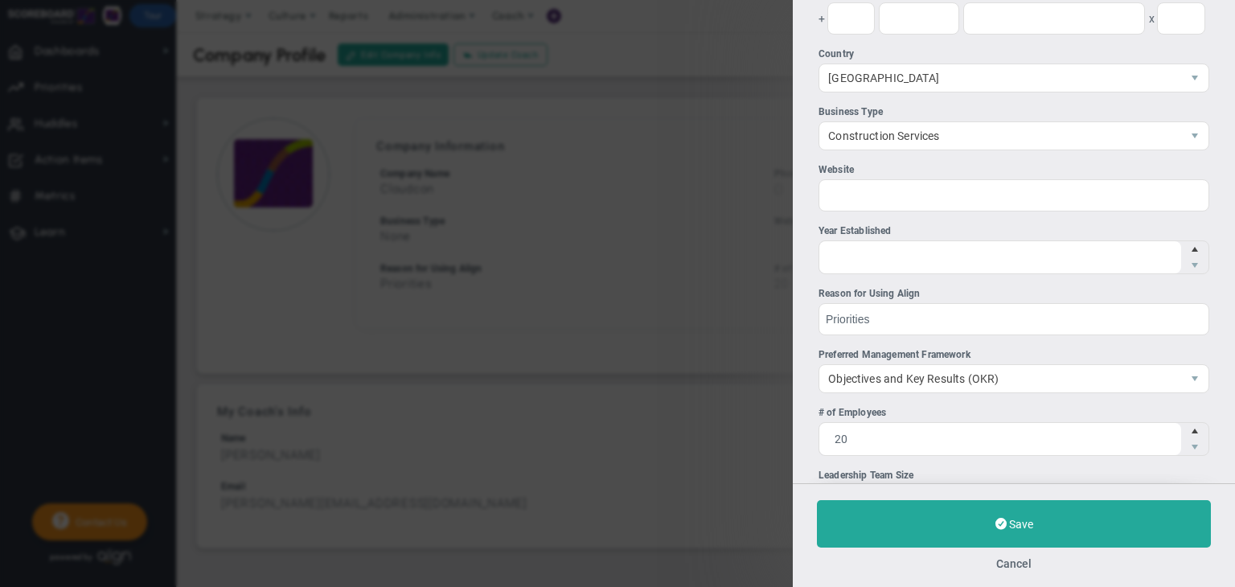
scroll to position [125, 0]
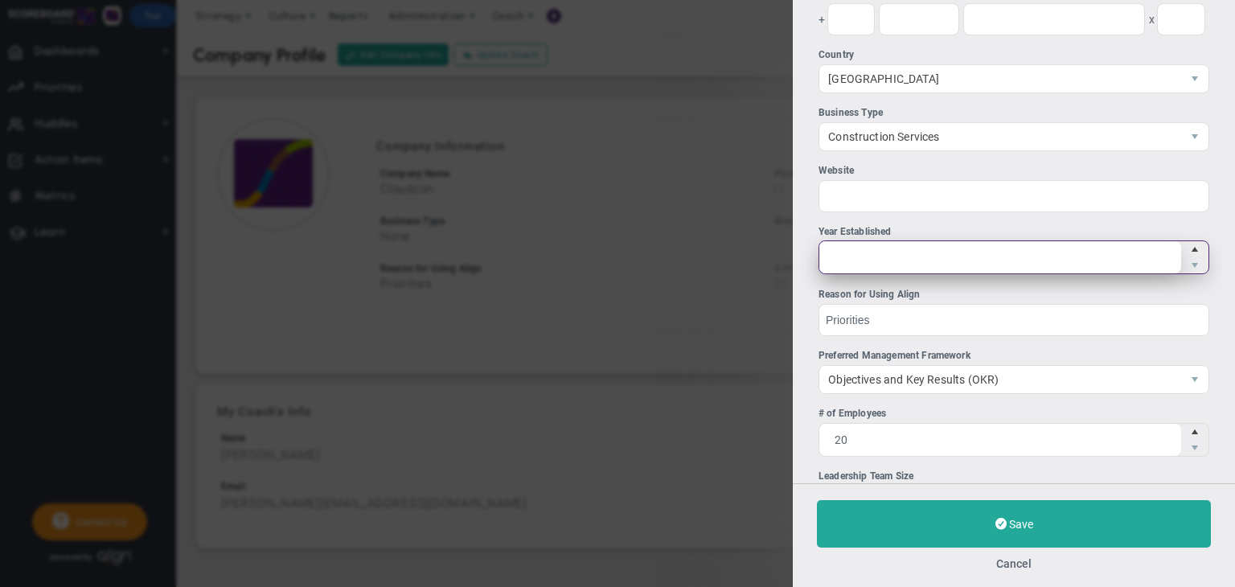
click at [881, 258] on span at bounding box center [1014, 257] width 391 height 34
click at [0, 0] on input "Year Established" at bounding box center [0, 0] width 0 height 0
type input "2018"
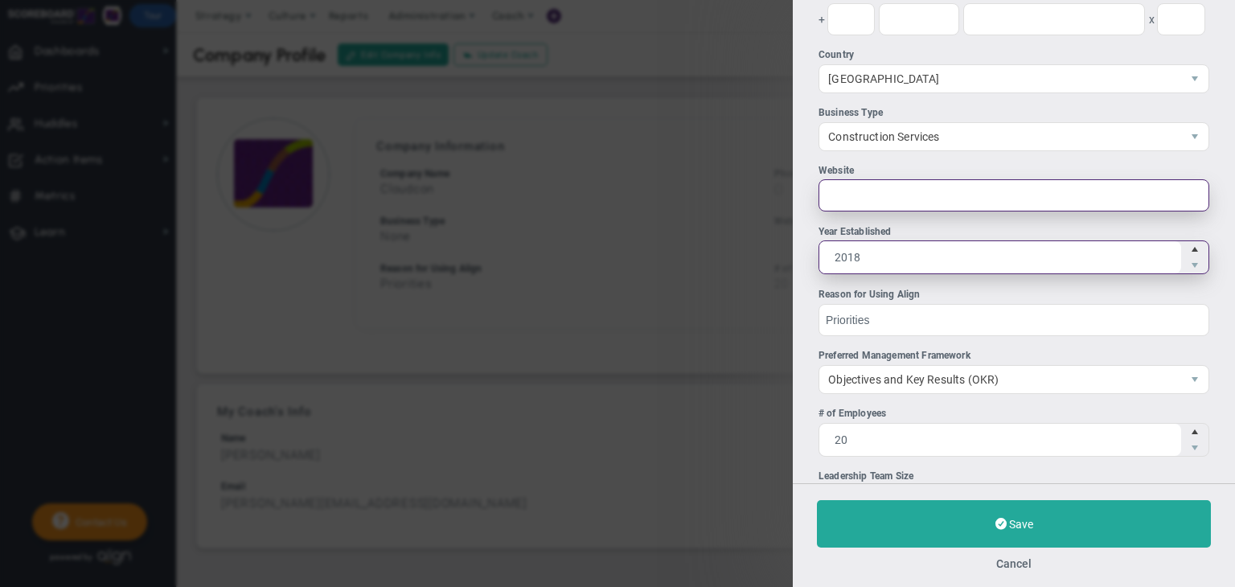
type input "2018"
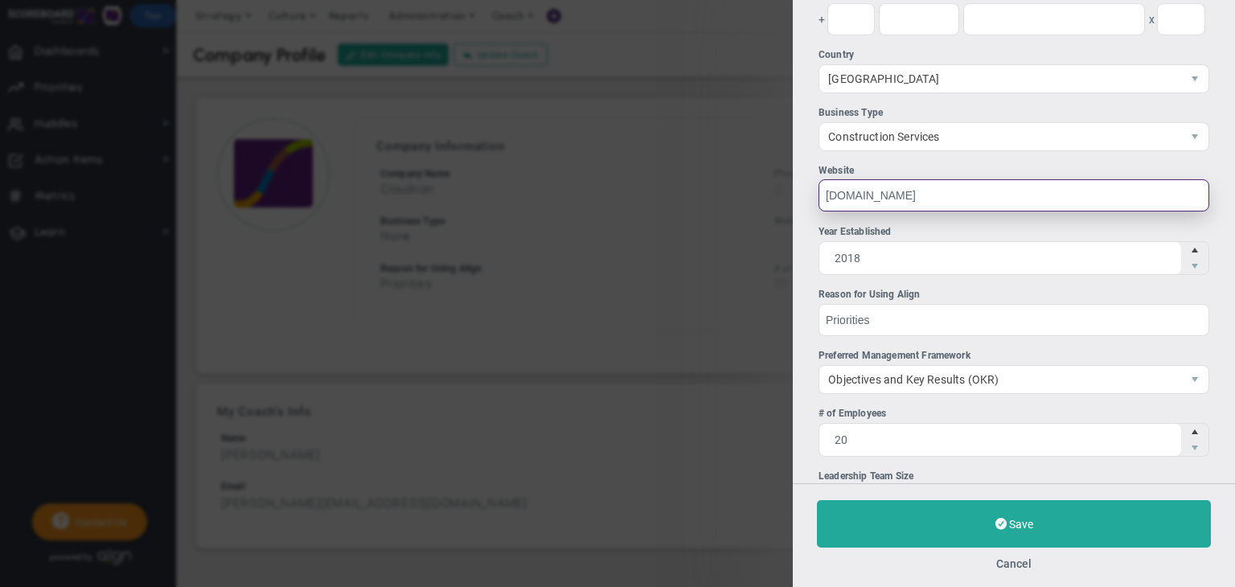
type input "[DOMAIN_NAME]"
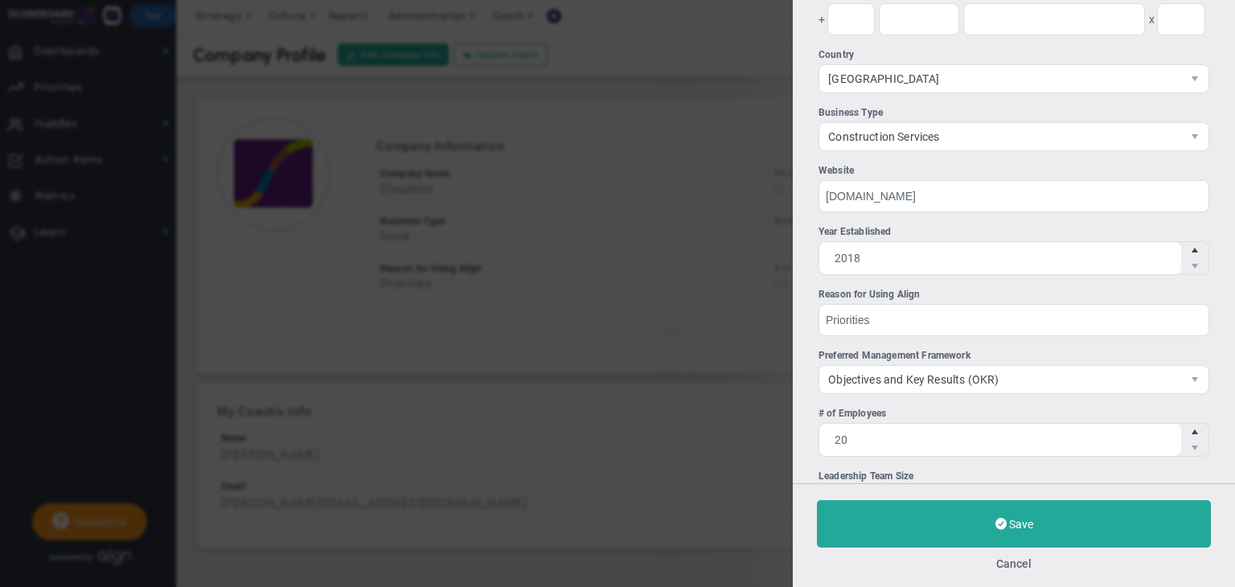
click at [795, 219] on div "Edit Company Information Company Name Cloudcon Phone + x Australia 14 17 2018" at bounding box center [1014, 241] width 442 height 483
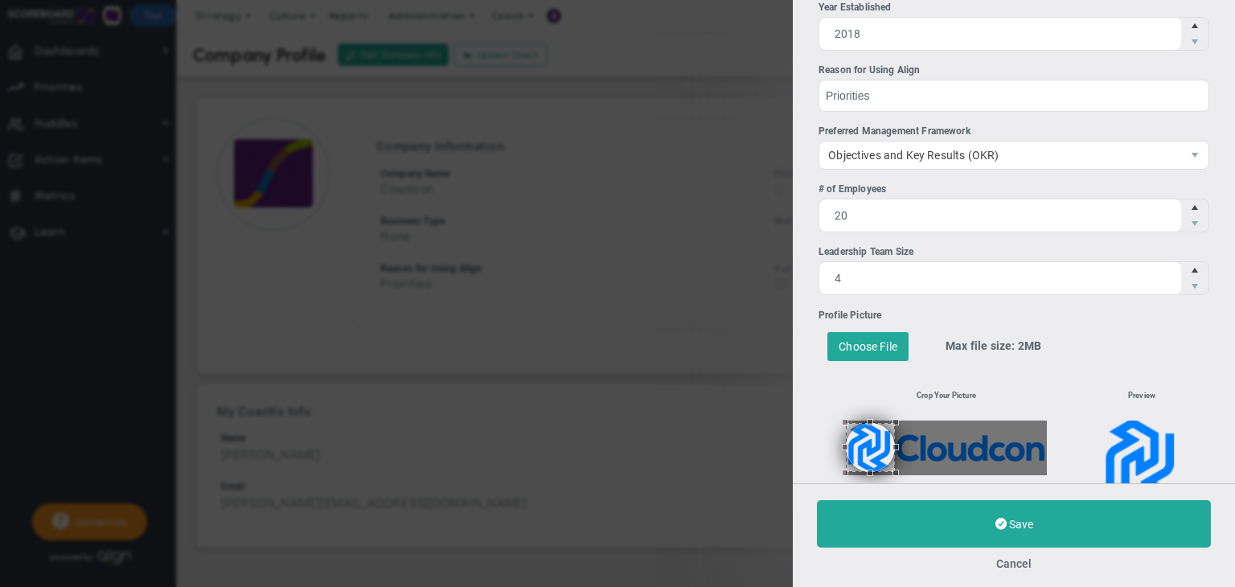
scroll to position [391, 0]
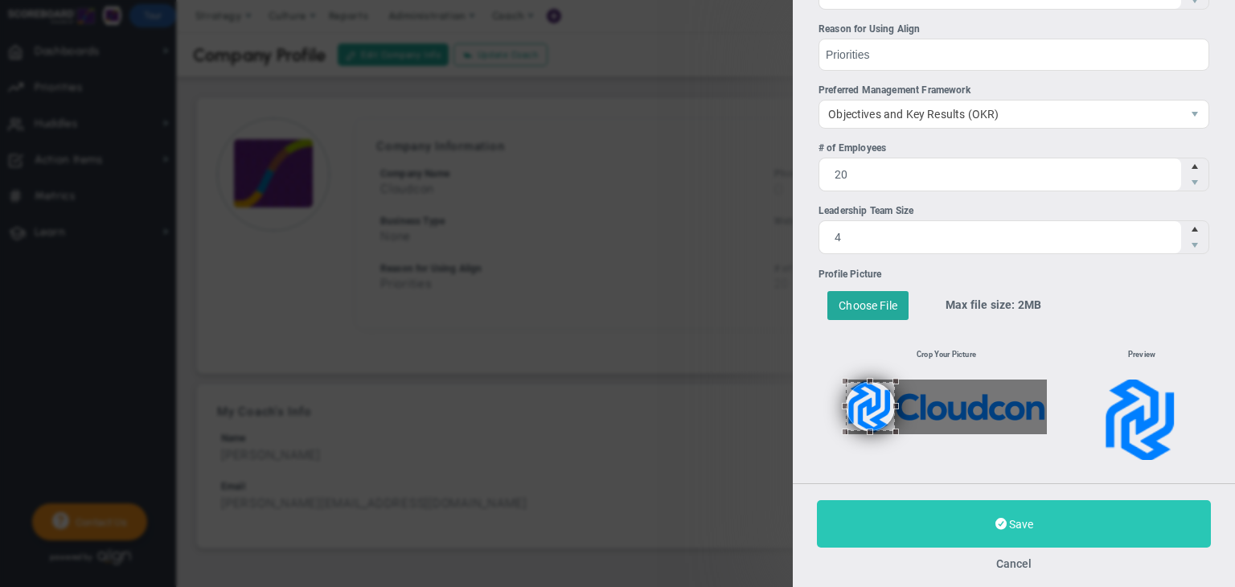
click at [1033, 512] on button "Save" at bounding box center [1014, 523] width 394 height 47
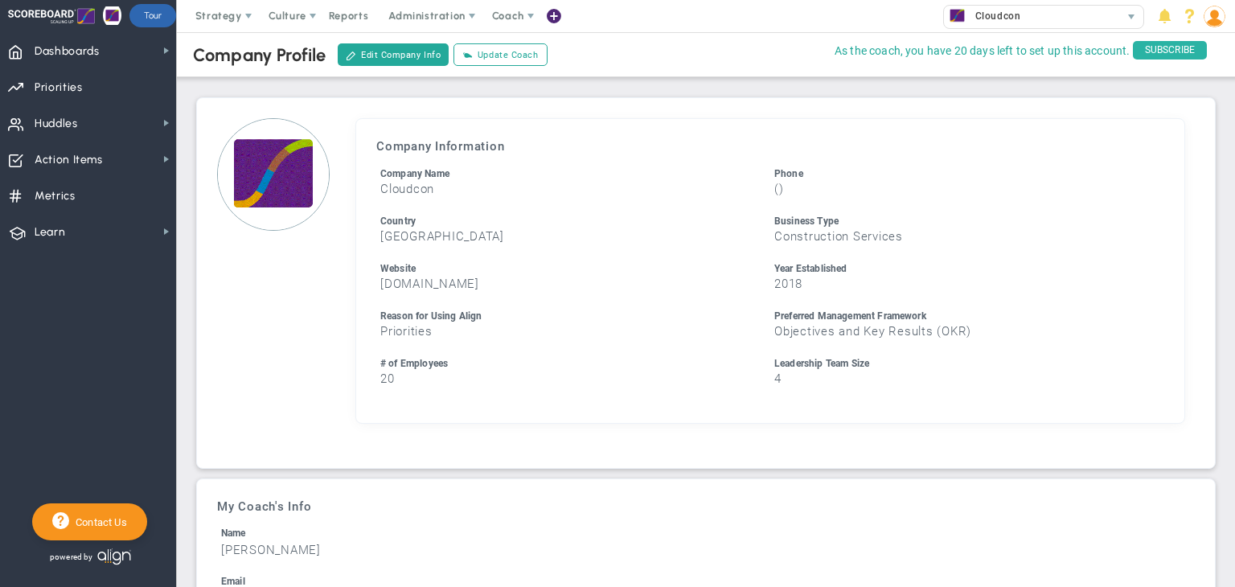
click at [1174, 52] on span "SUBSCRIBE" at bounding box center [1170, 50] width 74 height 18
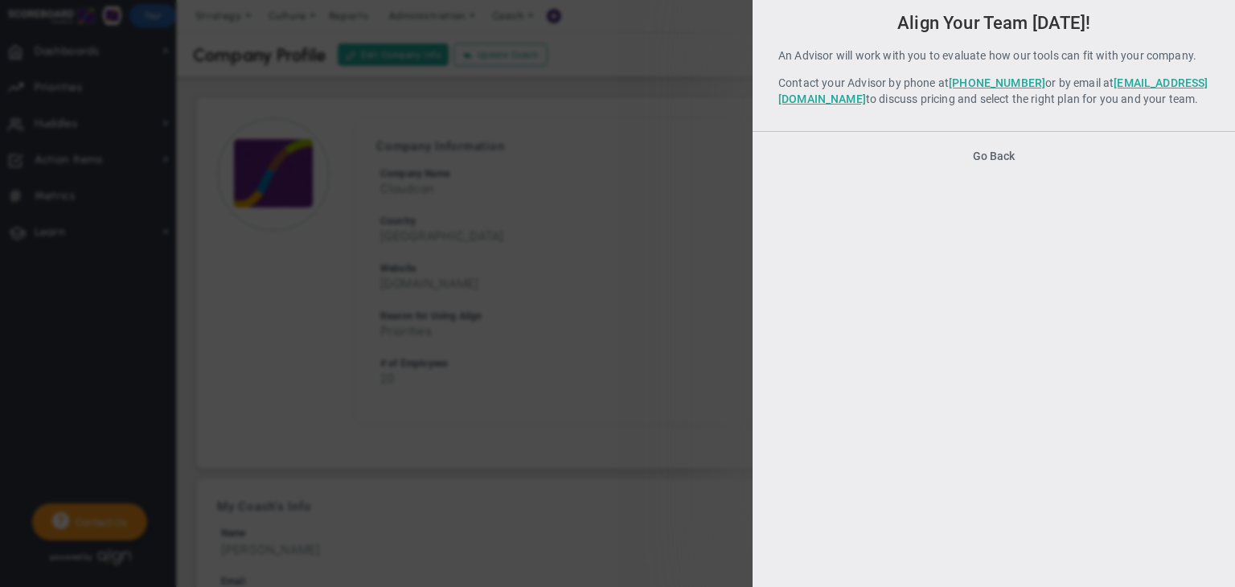
click at [695, 137] on div "Your subscription has expired! Your company's subscription has expired. Please …" at bounding box center [617, 293] width 1235 height 587
click at [979, 162] on button "Go Back" at bounding box center [994, 156] width 42 height 13
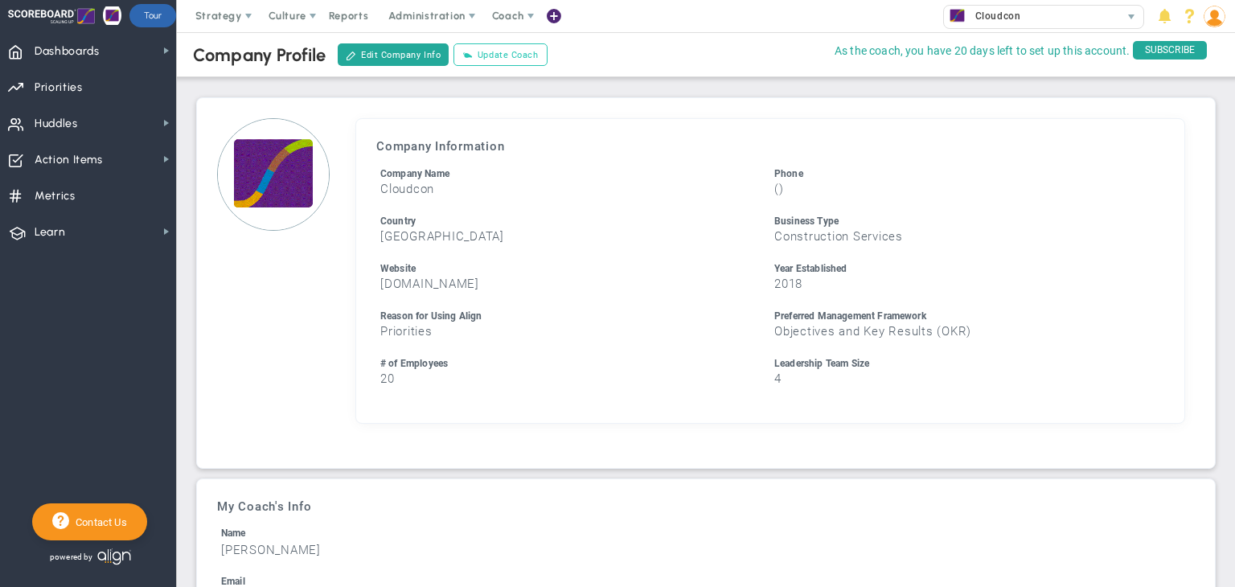
click at [479, 54] on button "Update Coach" at bounding box center [500, 54] width 93 height 23
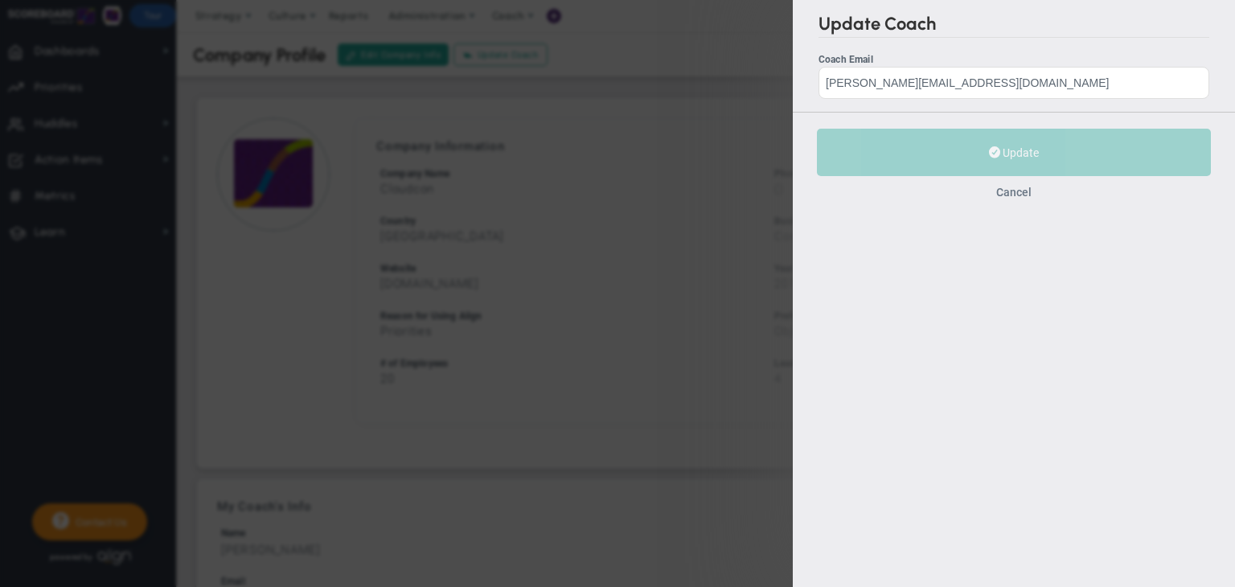
click at [1023, 191] on button "Cancel" at bounding box center [1013, 192] width 35 height 13
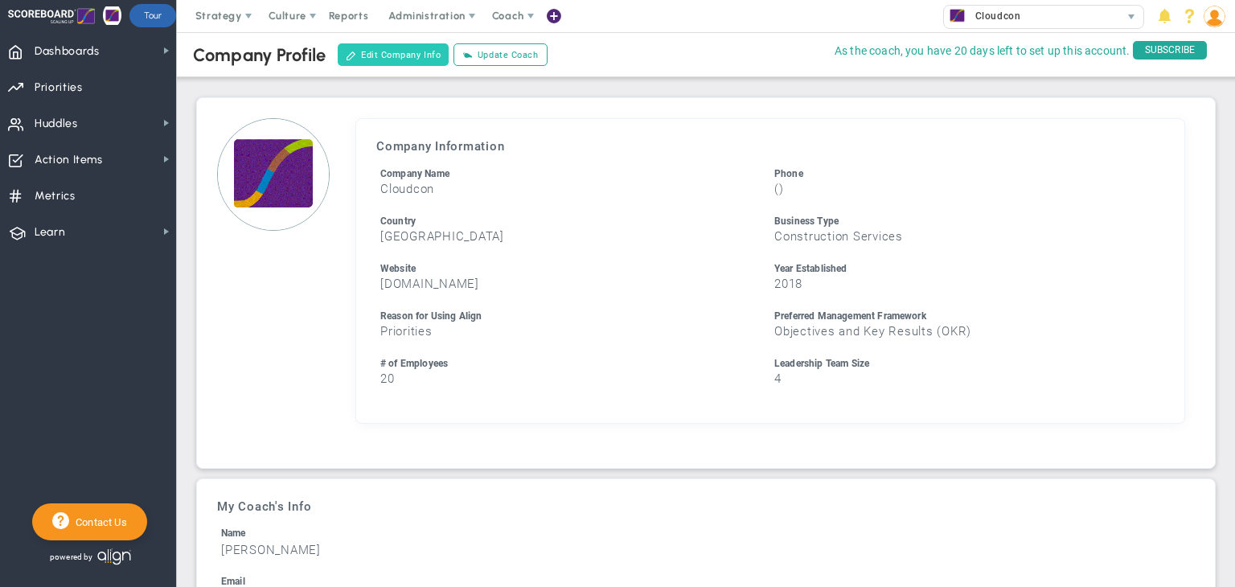
click at [392, 65] on button "Edit Company Info" at bounding box center [393, 54] width 111 height 23
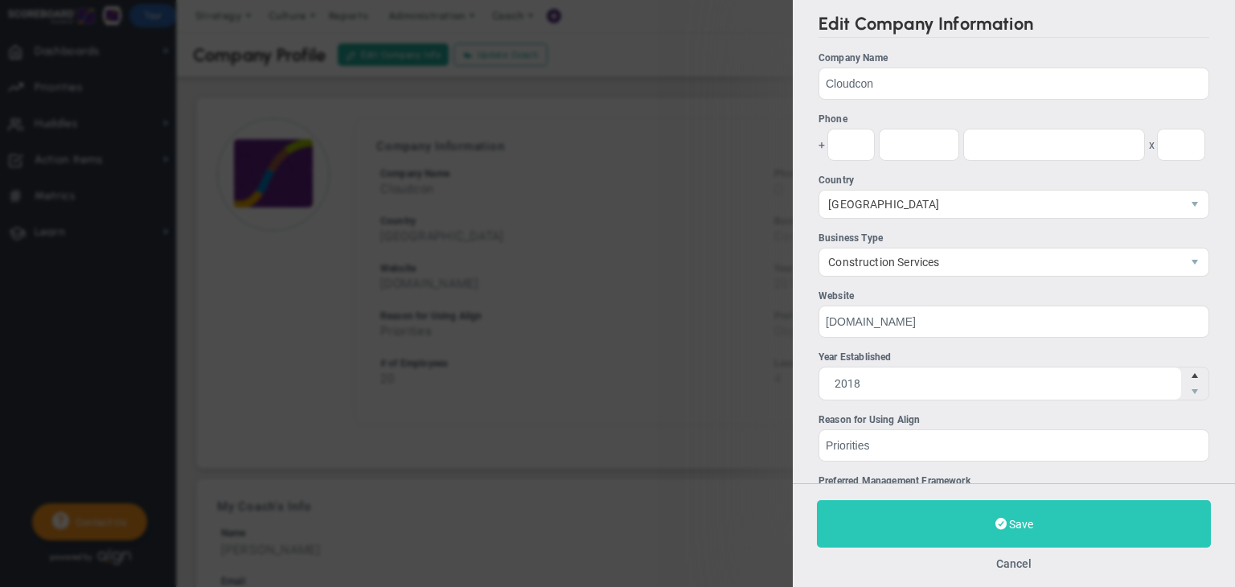
click at [1023, 505] on button "Save" at bounding box center [1014, 523] width 394 height 47
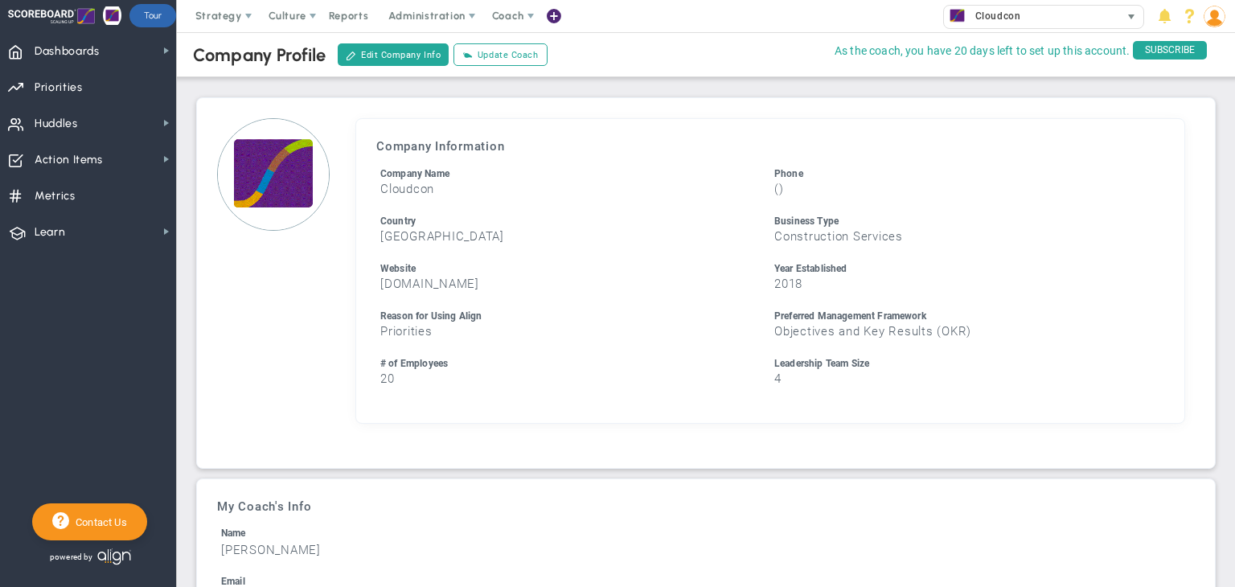
click at [1055, 23] on div "Cloudcon" at bounding box center [1032, 16] width 176 height 21
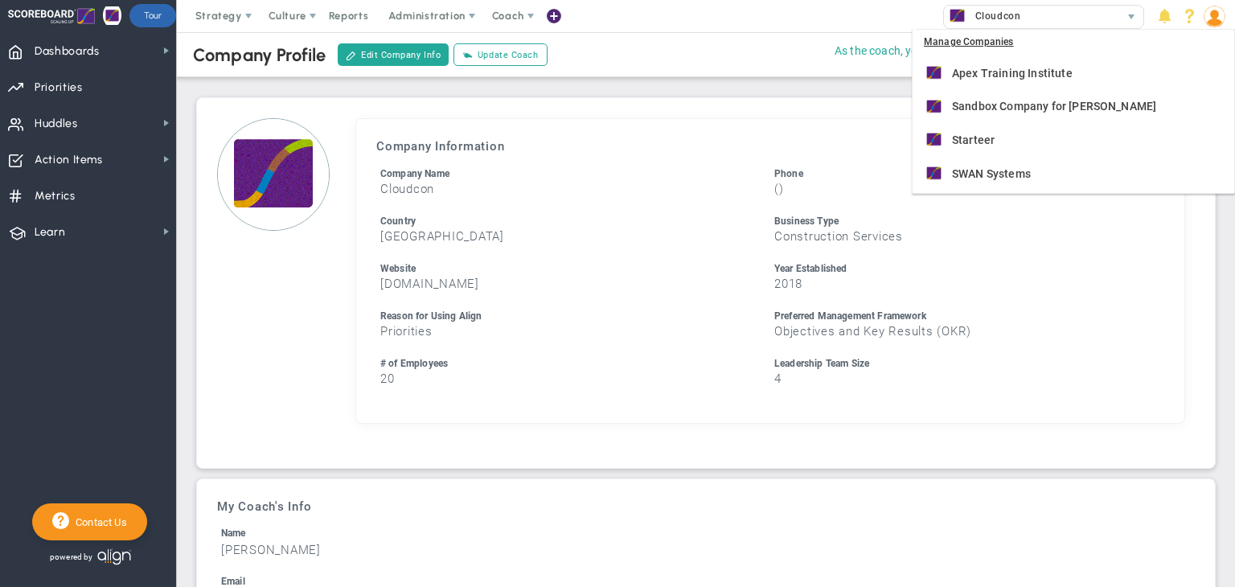
click at [609, 179] on li "Company Name Cloudcon" at bounding box center [573, 181] width 394 height 31
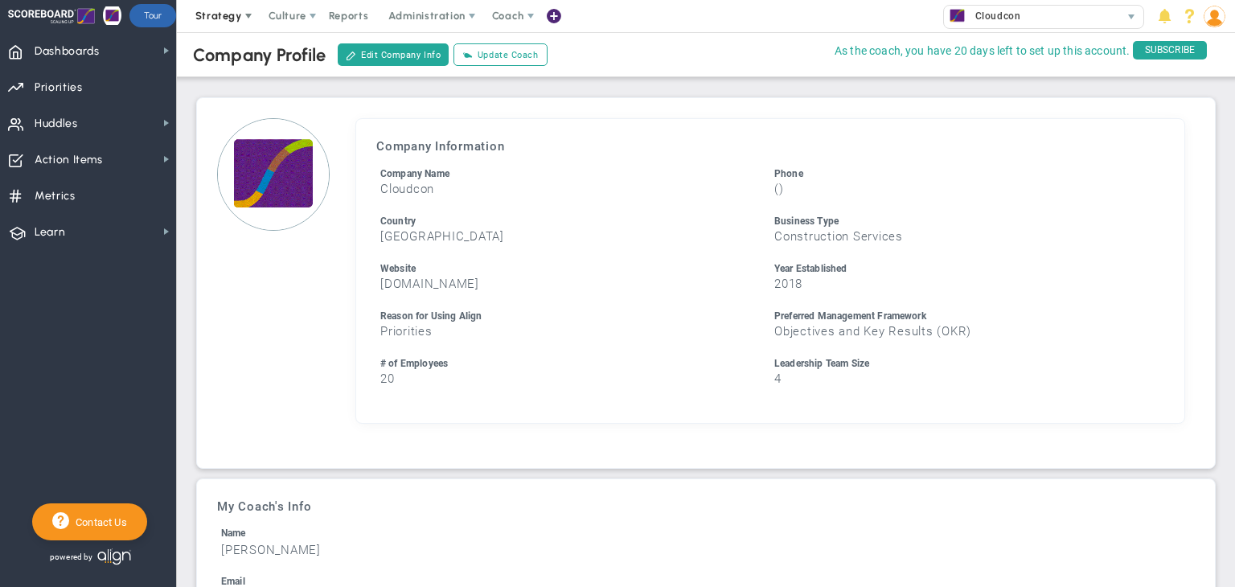
click at [216, 23] on span "Strategy" at bounding box center [219, 16] width 73 height 32
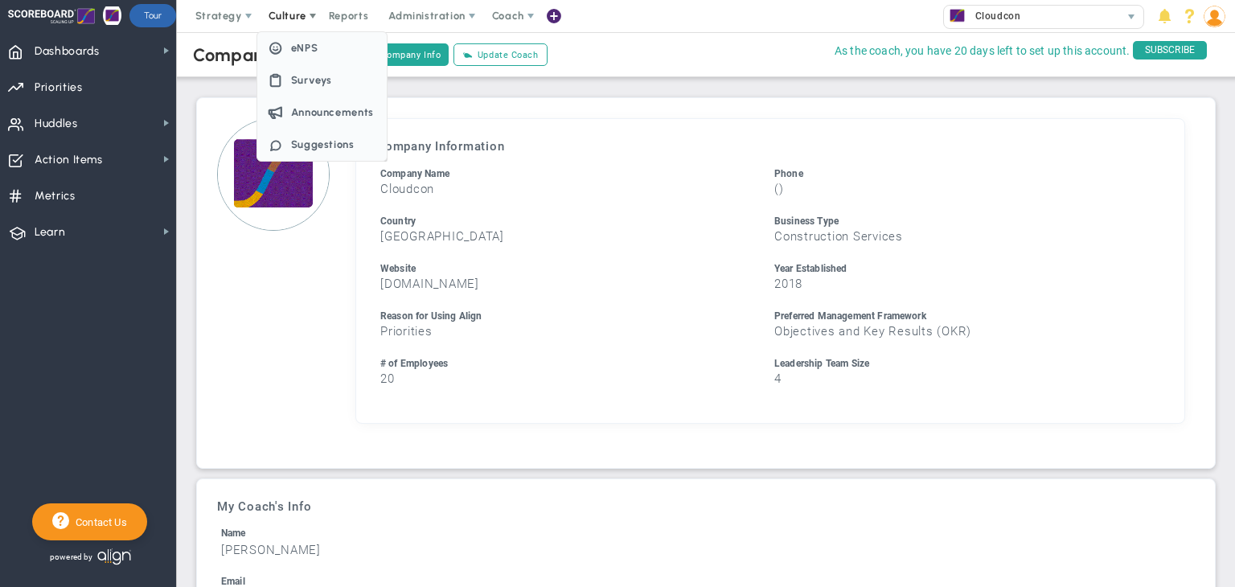
click at [276, 18] on span "Culture" at bounding box center [288, 16] width 38 height 12
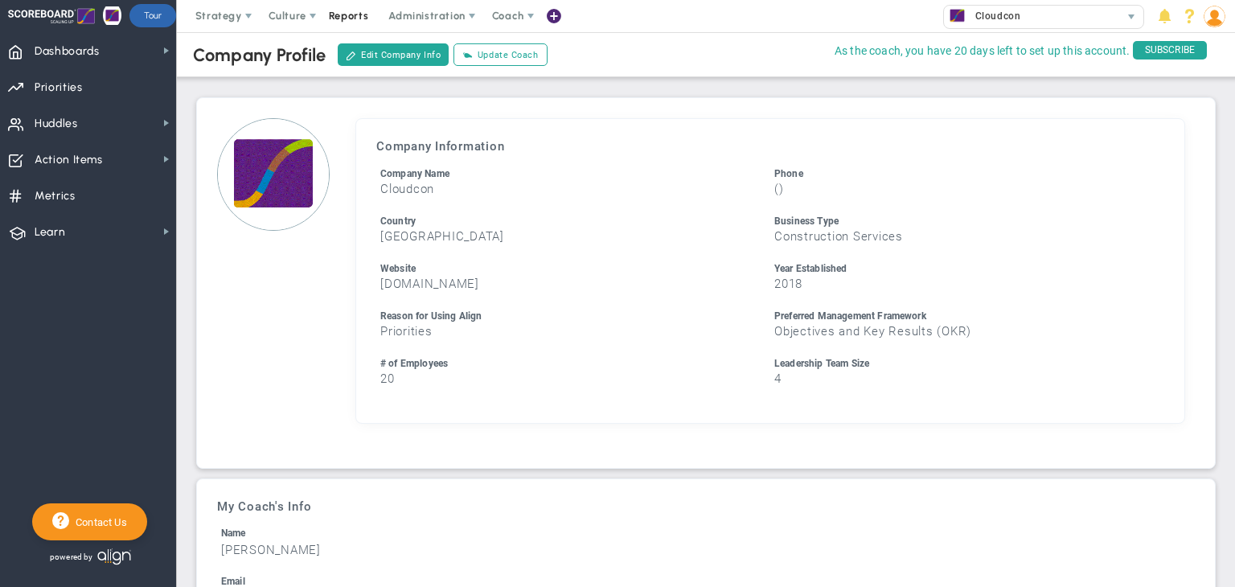
click at [339, 18] on span "Reports" at bounding box center [349, 16] width 56 height 32
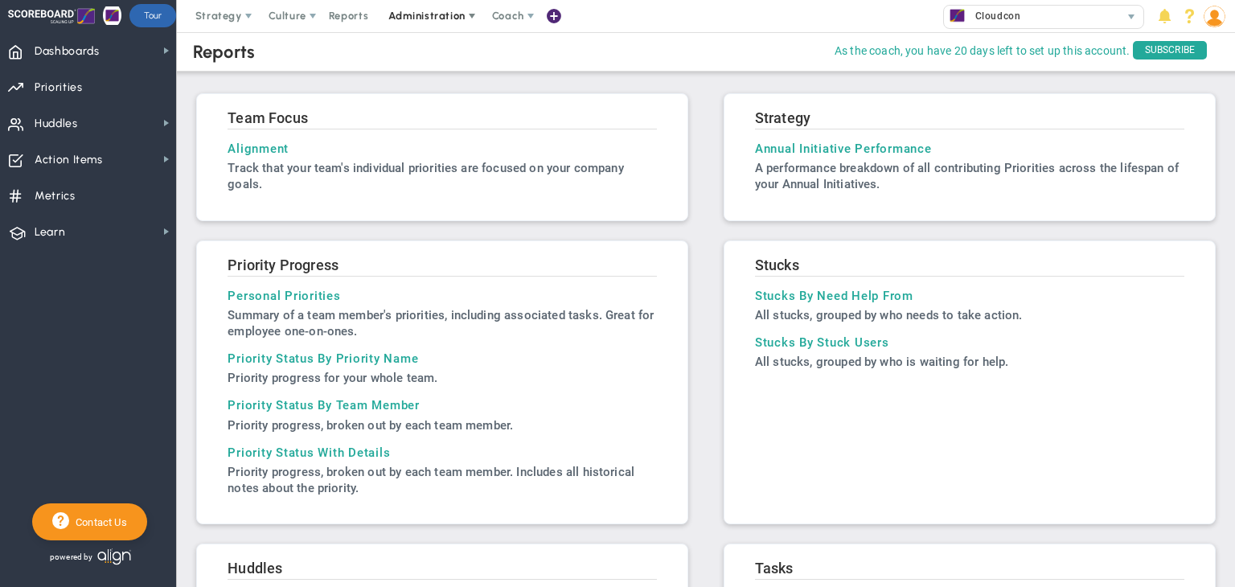
click at [442, 20] on span "Administration" at bounding box center [426, 16] width 76 height 12
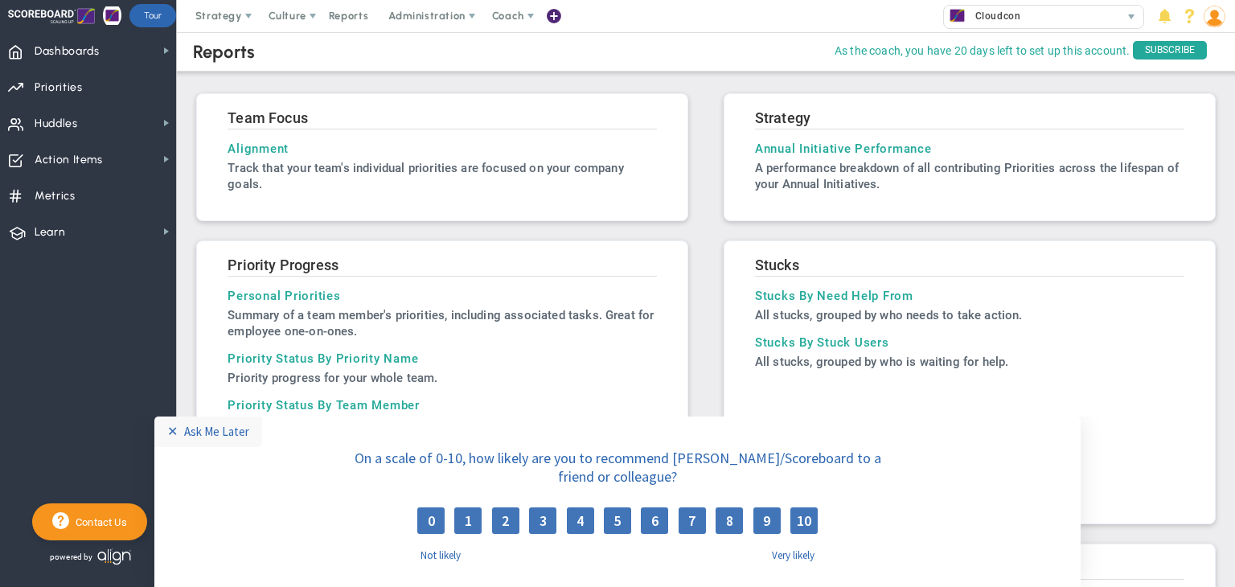
click at [77, 13] on div at bounding box center [51, 16] width 87 height 32
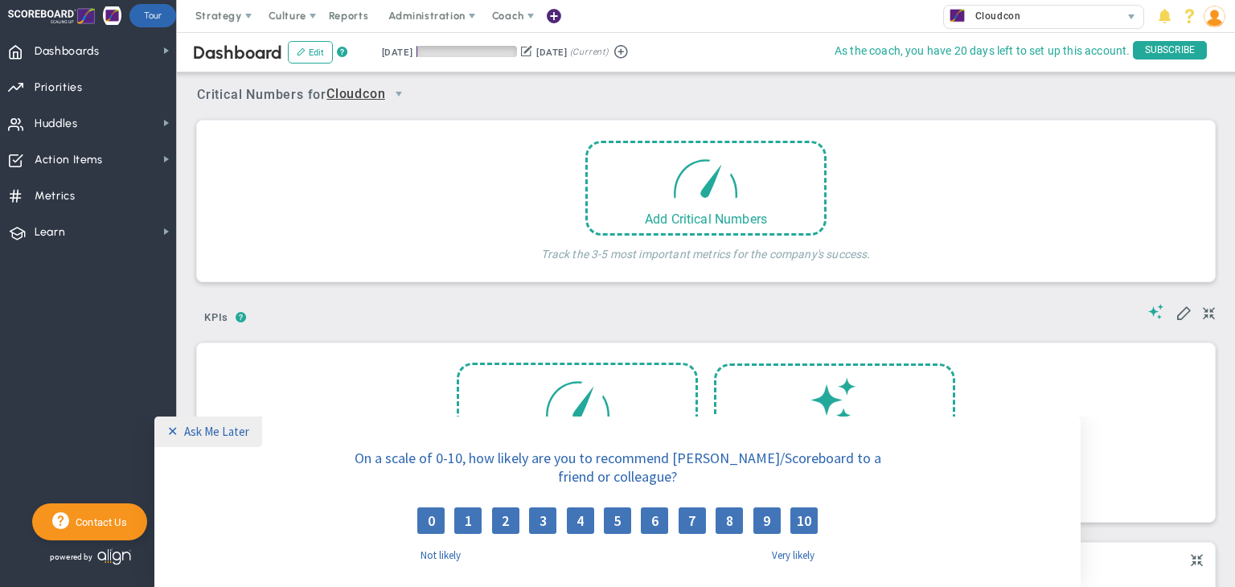
click at [216, 434] on div "Ask Me Later" at bounding box center [216, 431] width 65 height 15
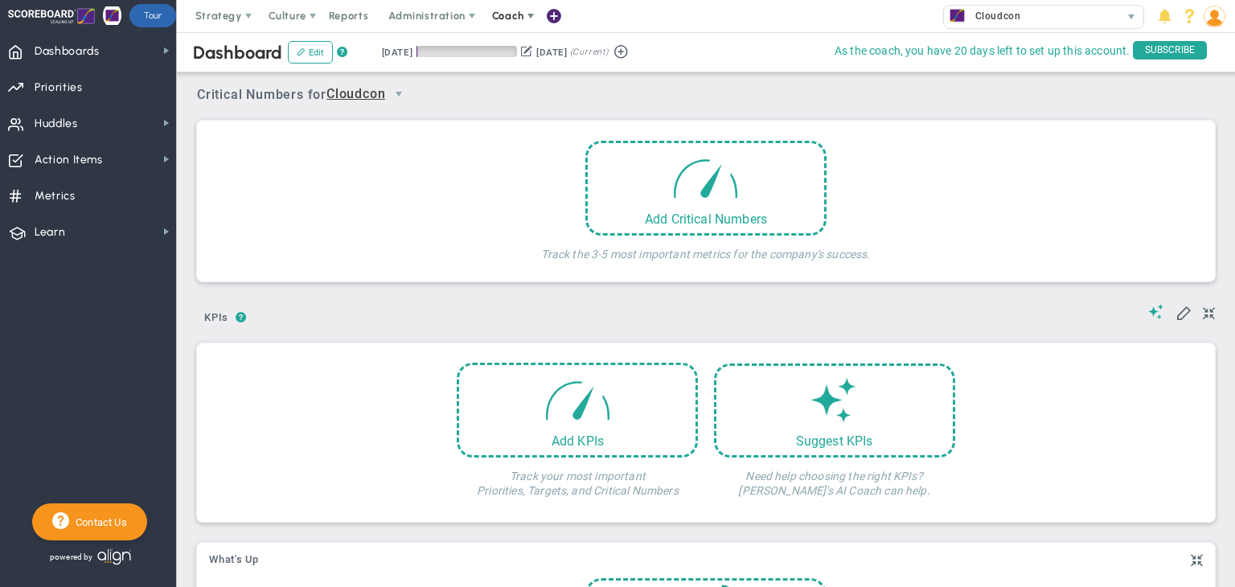
click at [515, 20] on span "Coach" at bounding box center [508, 16] width 32 height 12
click at [442, 23] on span "Administration" at bounding box center [427, 16] width 103 height 32
click at [59, 226] on span "Learn" at bounding box center [50, 233] width 31 height 34
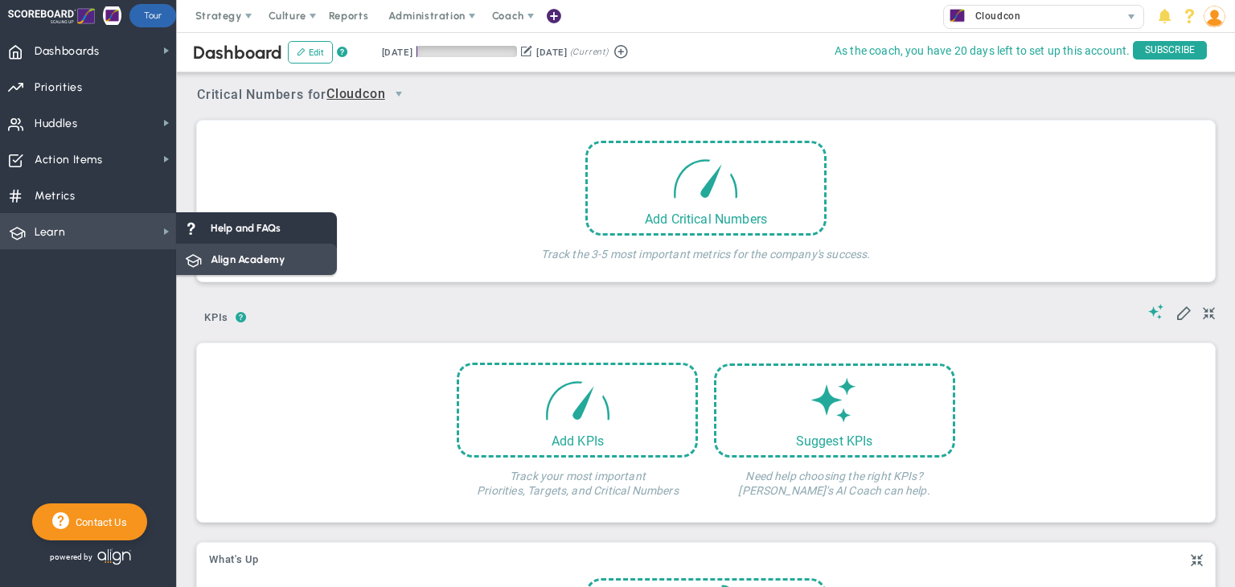
click at [239, 253] on span "Align Academy" at bounding box center [248, 259] width 74 height 15
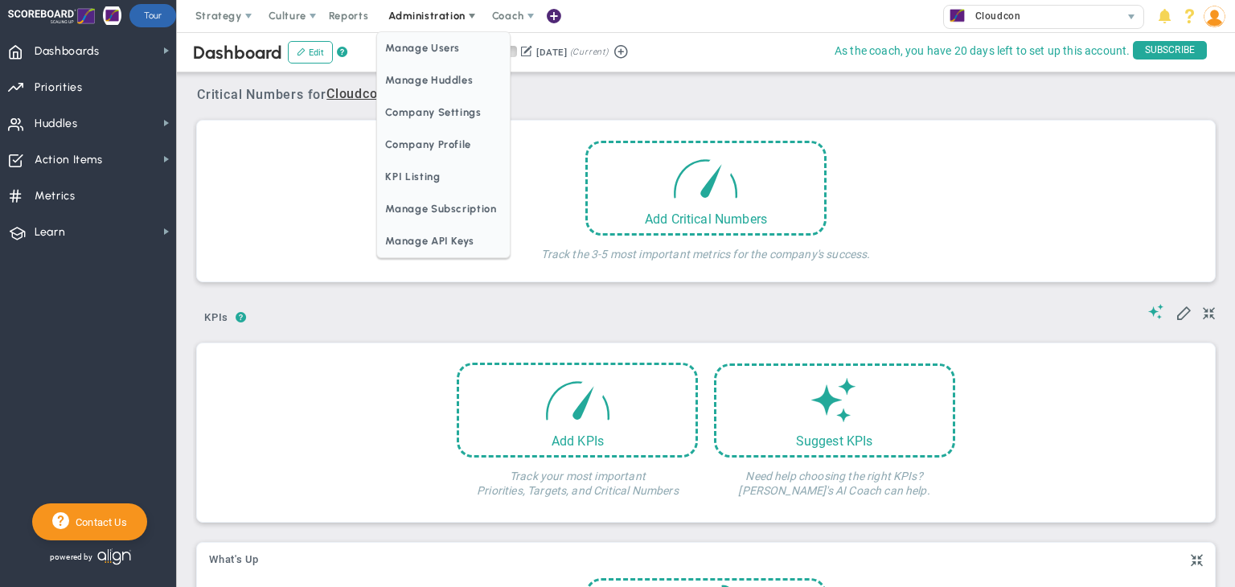
click at [439, 10] on span "Administration" at bounding box center [426, 16] width 76 height 12
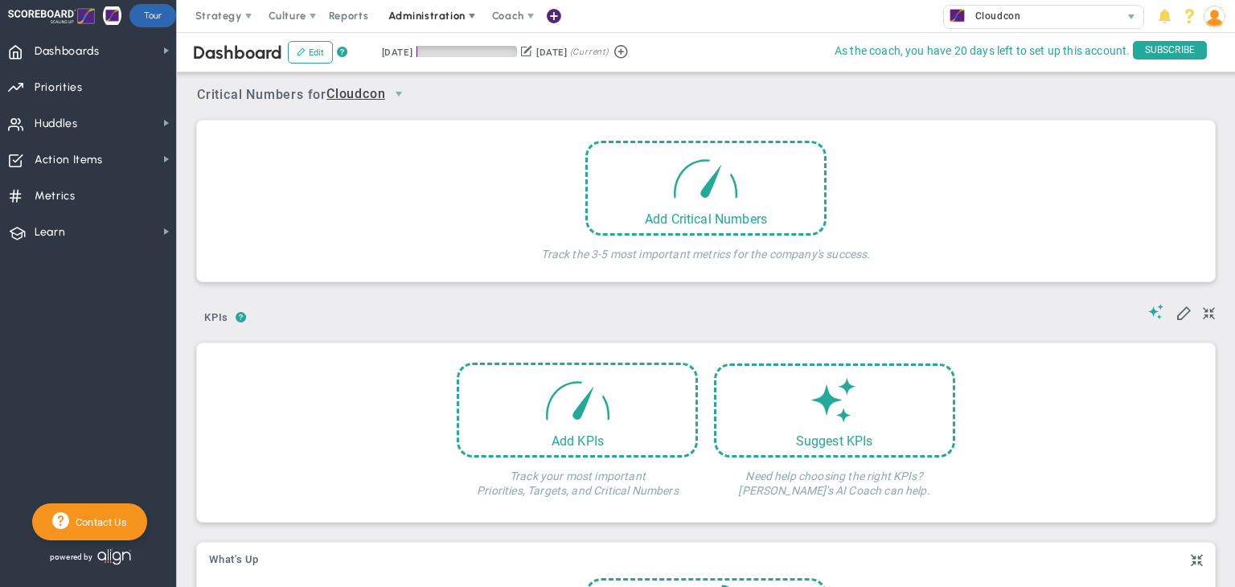
click at [436, 17] on span "Administration" at bounding box center [426, 16] width 76 height 12
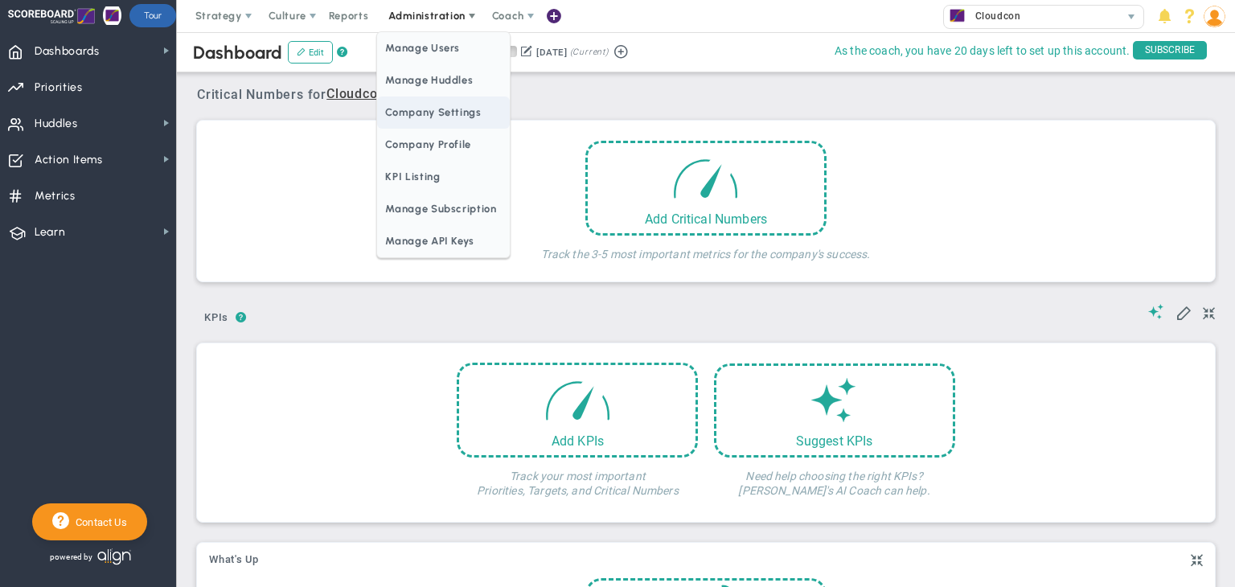
click at [438, 103] on span "Company Settings" at bounding box center [443, 113] width 132 height 32
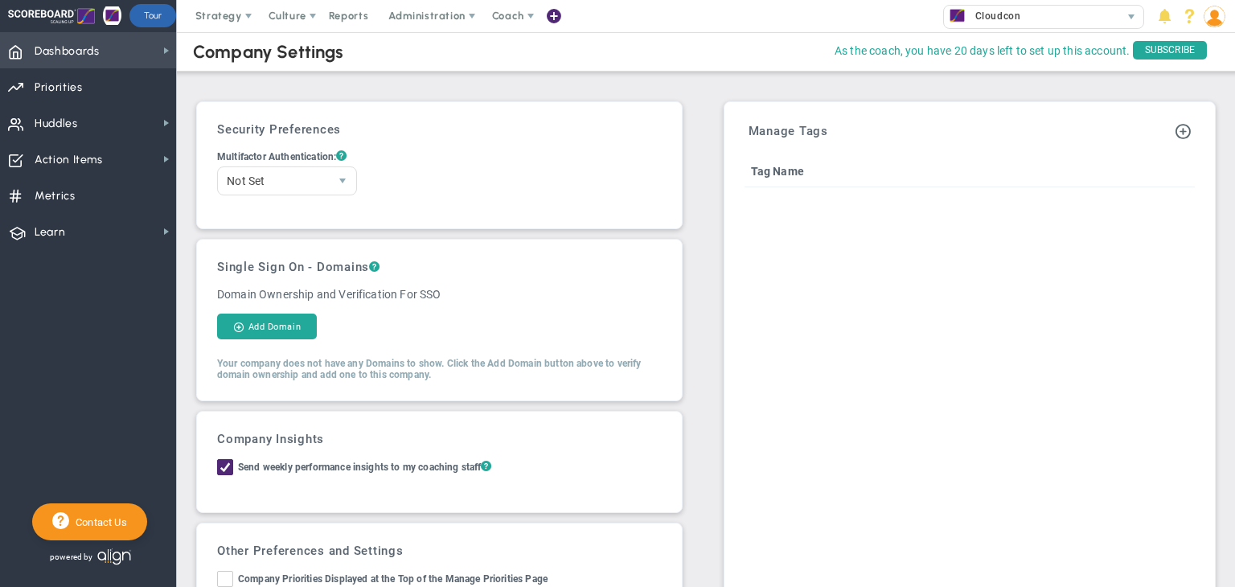
click at [68, 39] on span "Dashboards" at bounding box center [67, 52] width 65 height 34
click at [234, 32] on div "My Dashboard Company Dashboard Annual Initiatives" at bounding box center [257, 79] width 163 height 96
click at [147, 55] on span "Dashboards Dashboards" at bounding box center [88, 50] width 176 height 36
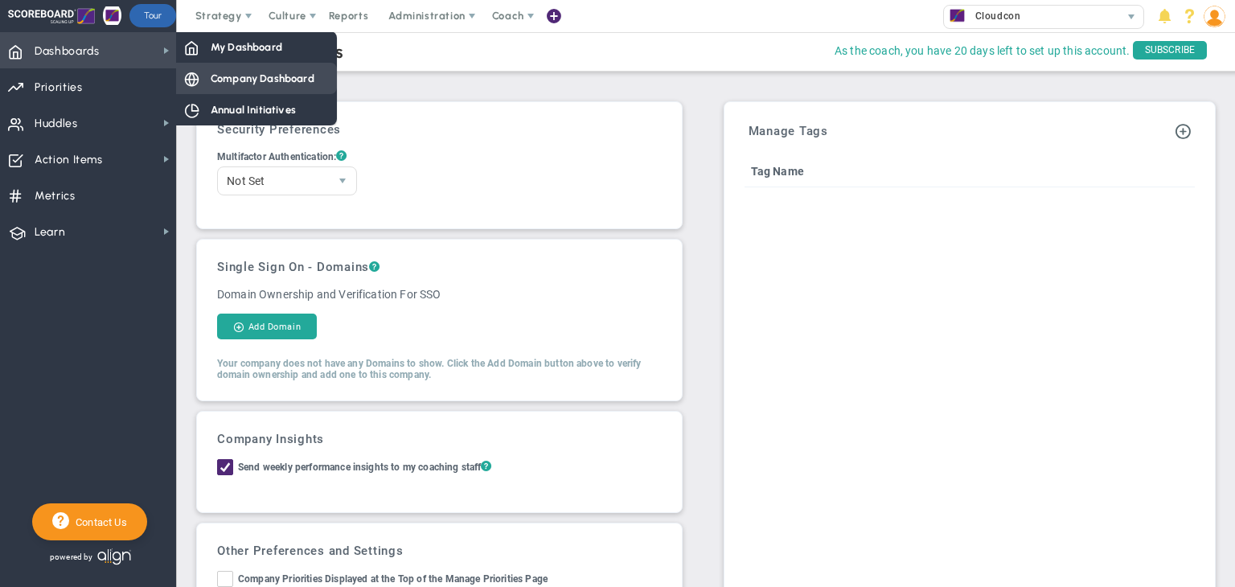
click at [232, 66] on div "Company Dashboard" at bounding box center [256, 78] width 161 height 31
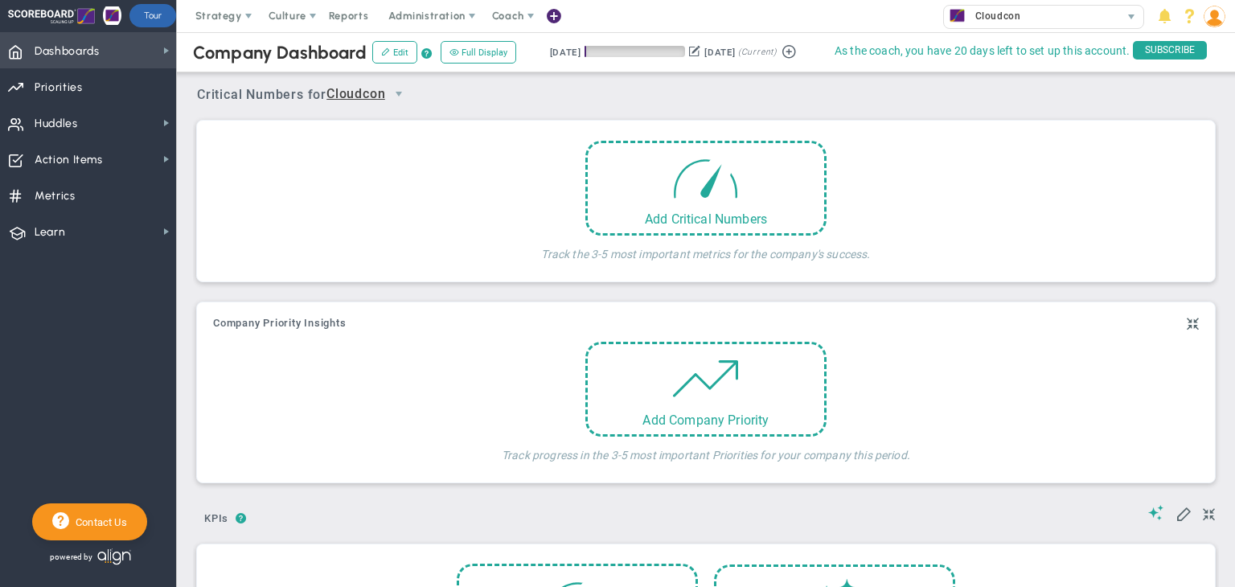
click at [129, 54] on span "Dashboards Dashboards" at bounding box center [88, 50] width 176 height 36
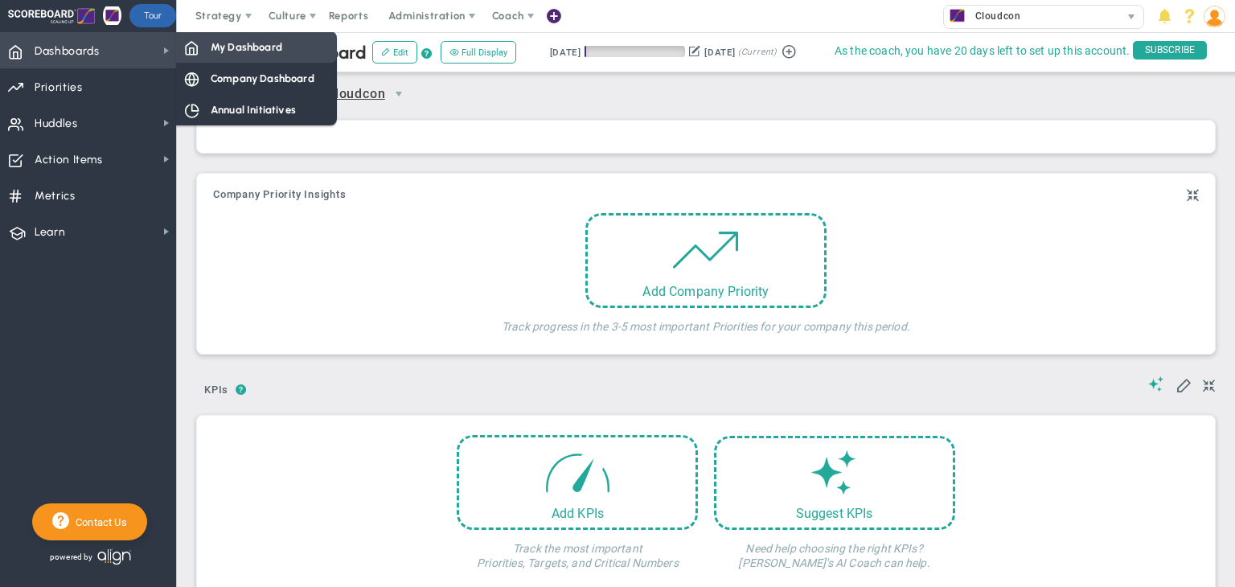
click at [207, 57] on div "My Dashboard" at bounding box center [256, 46] width 161 height 31
